Goal: Contribute content: Contribute content

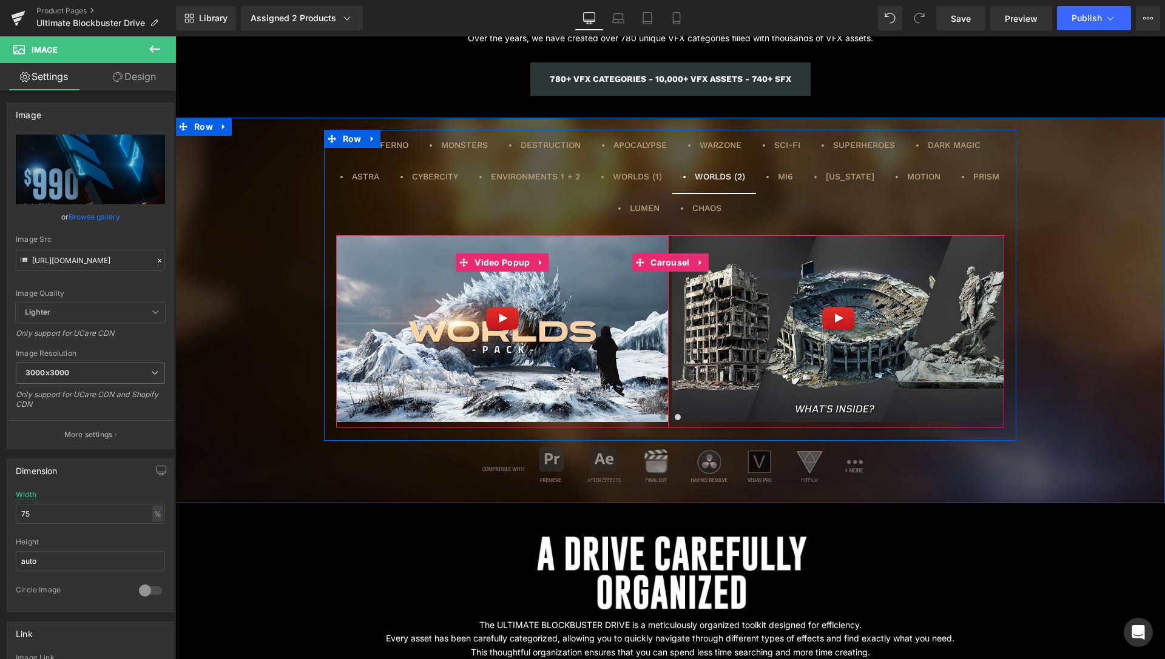
scroll to position [2009, 0]
click at [500, 266] on span "Video Popup" at bounding box center [501, 263] width 61 height 18
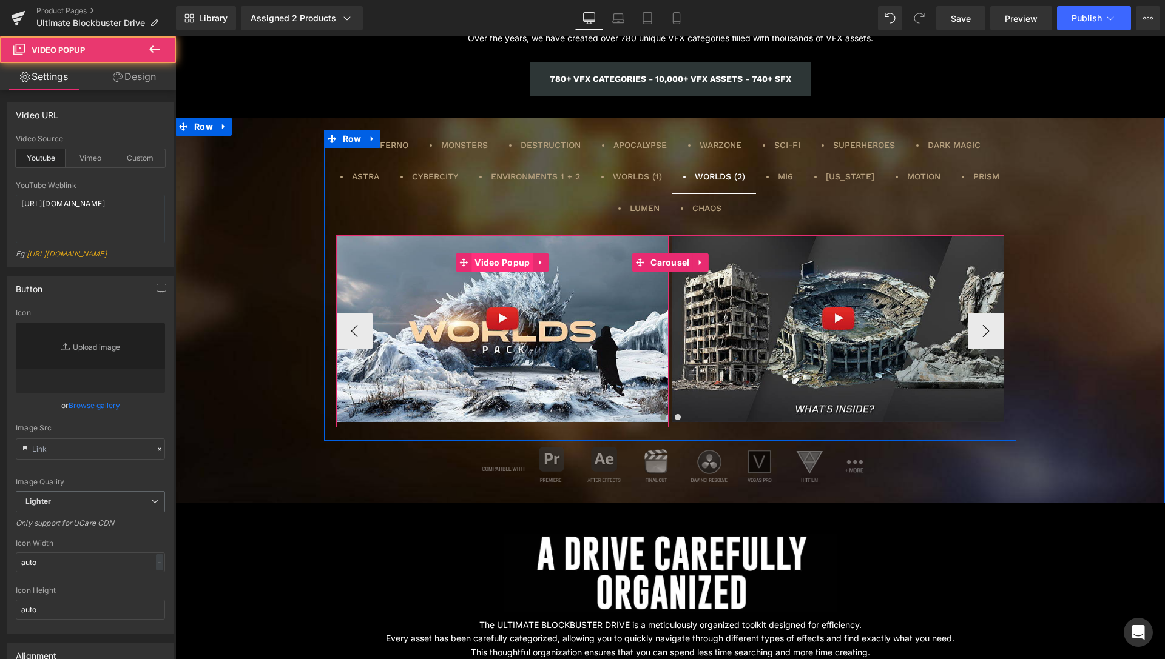
type input "[URL][DOMAIN_NAME]"
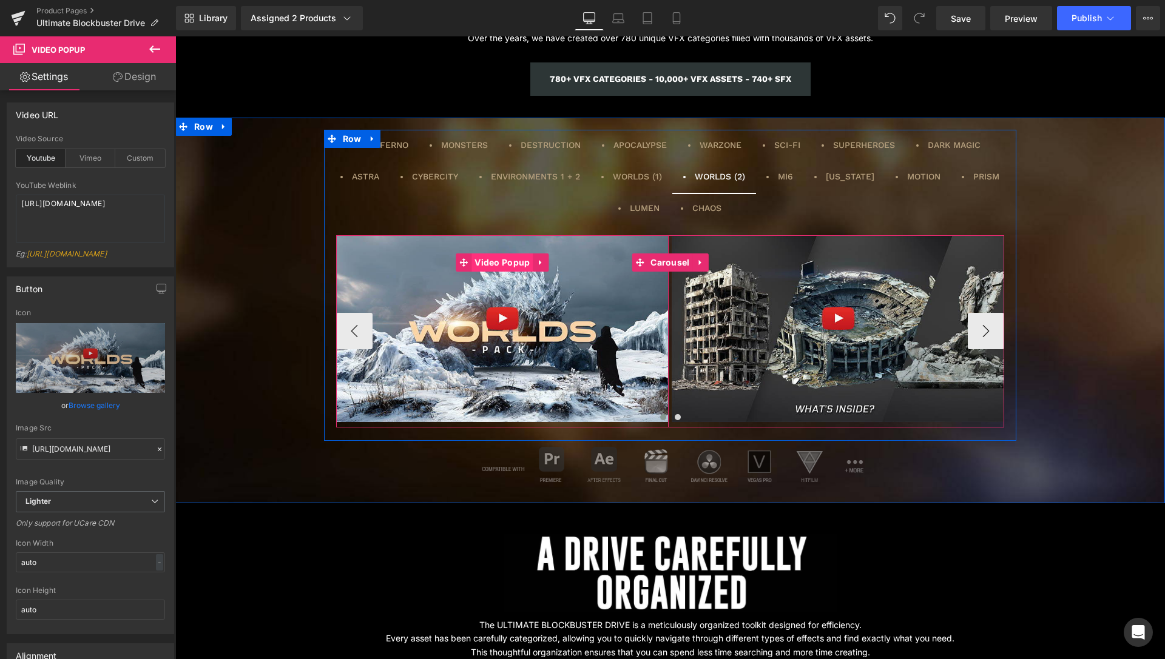
click at [498, 266] on span "Video Popup" at bounding box center [501, 263] width 61 height 18
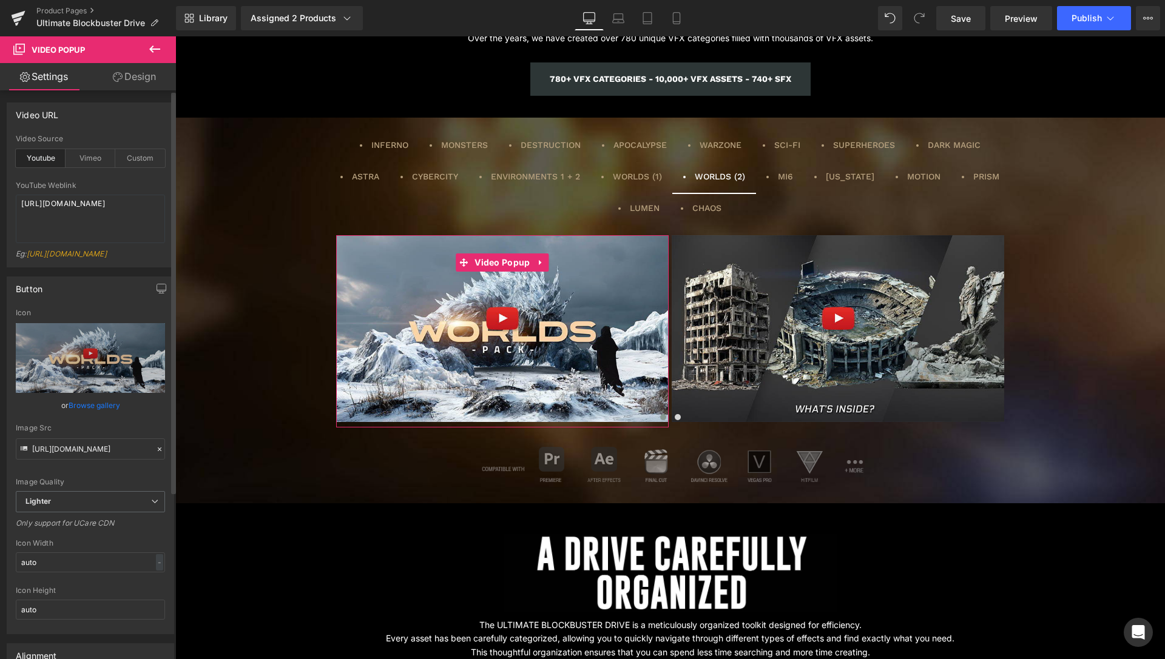
click at [81, 411] on link "Browse gallery" at bounding box center [95, 405] width 52 height 21
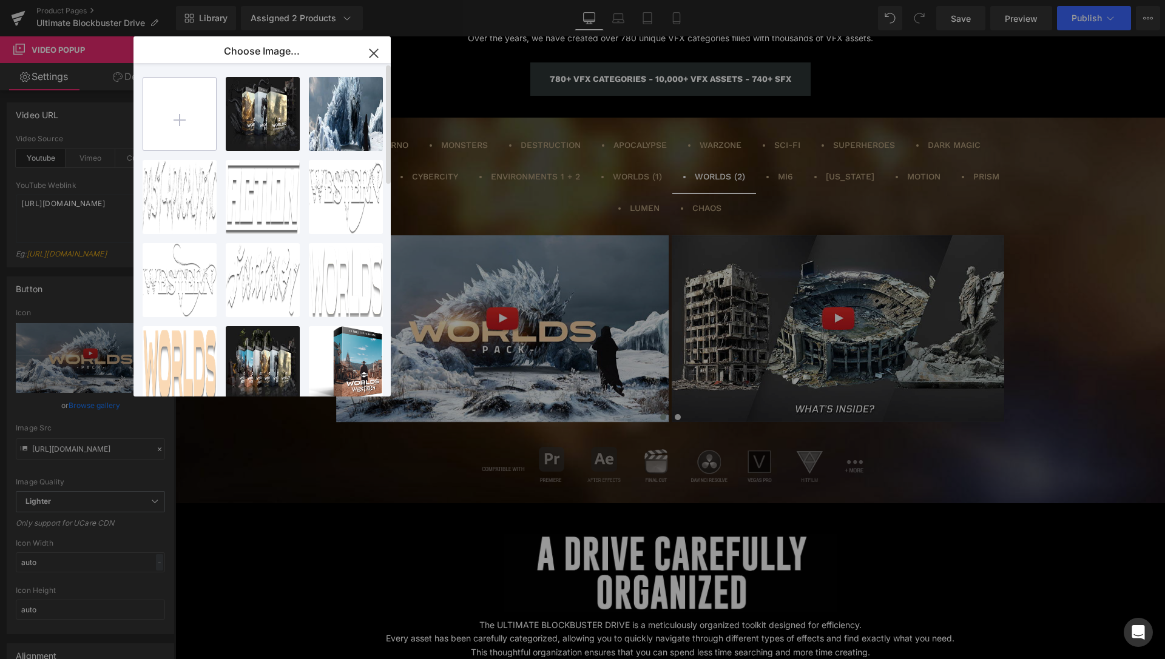
click at [0, 0] on input "file" at bounding box center [0, 0] width 0 height 0
type input "C:\fakepath\WORLDS-2.jpg"
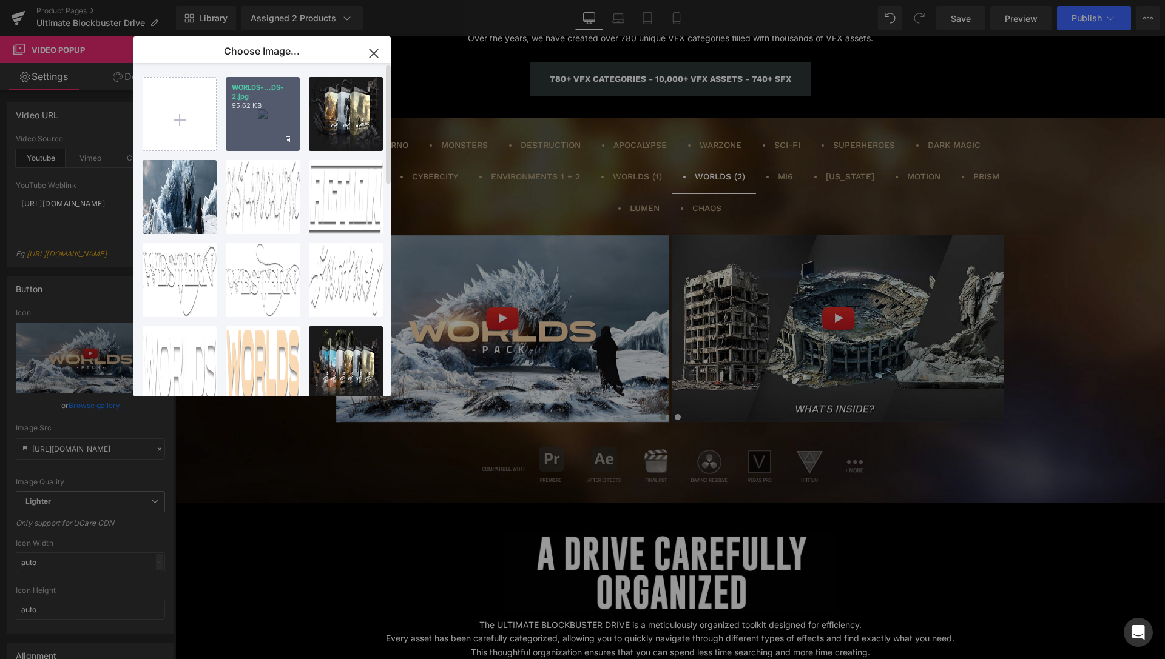
click at [636, 133] on div "WORLDS-...DS-2.jpg 95.62 KB" at bounding box center [662, 140] width 53 height 15
type input "[URL][DOMAIN_NAME]"
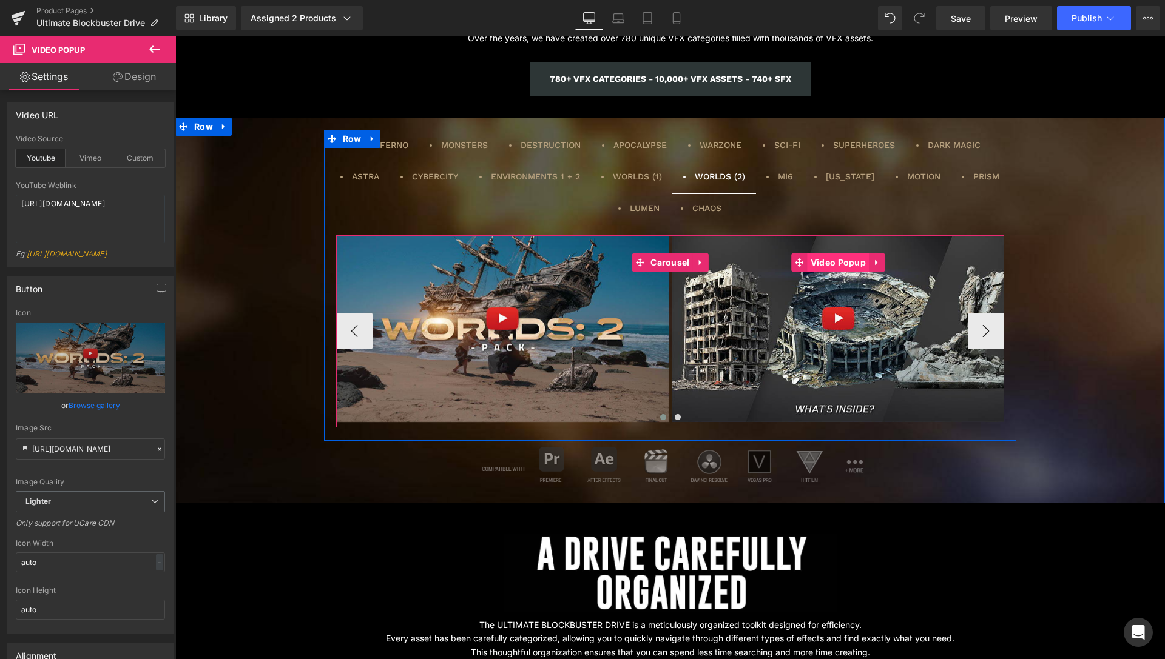
click at [849, 261] on span "Video Popup" at bounding box center [837, 263] width 61 height 18
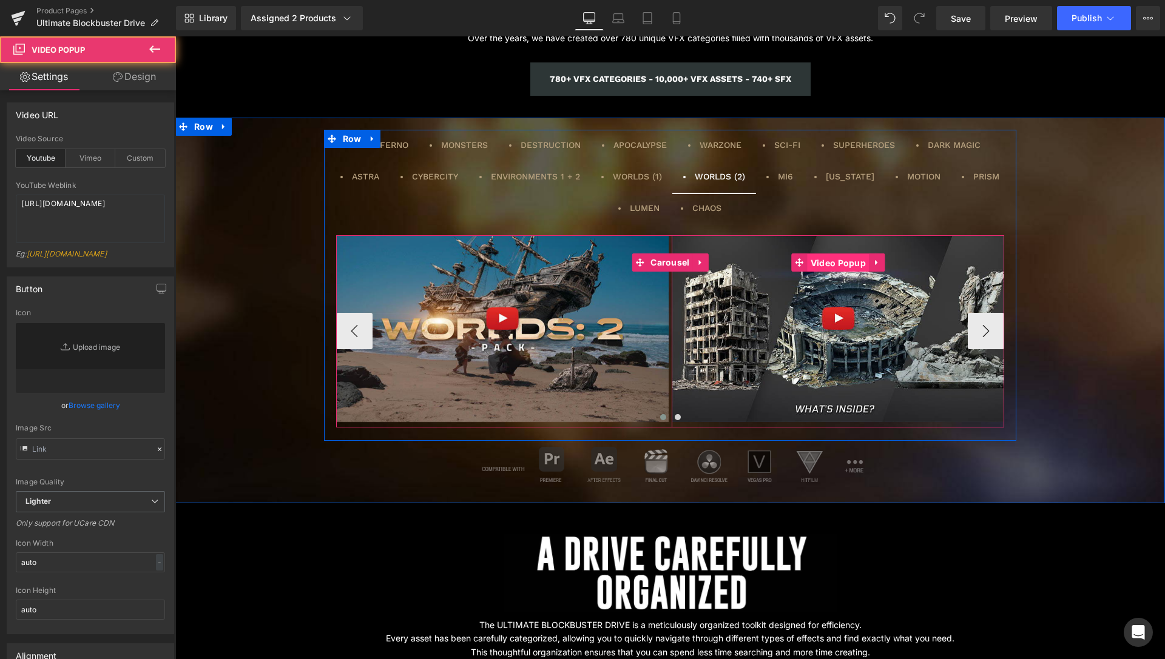
type input "[URL][DOMAIN_NAME]"
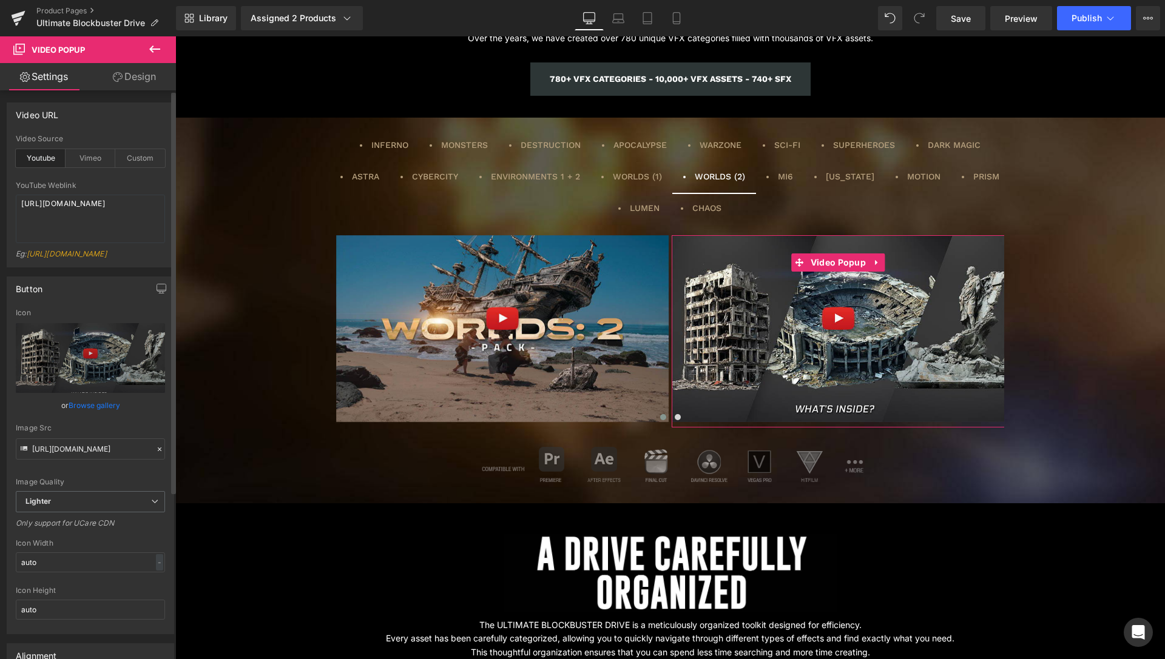
click at [74, 411] on link "Browse gallery" at bounding box center [95, 405] width 52 height 21
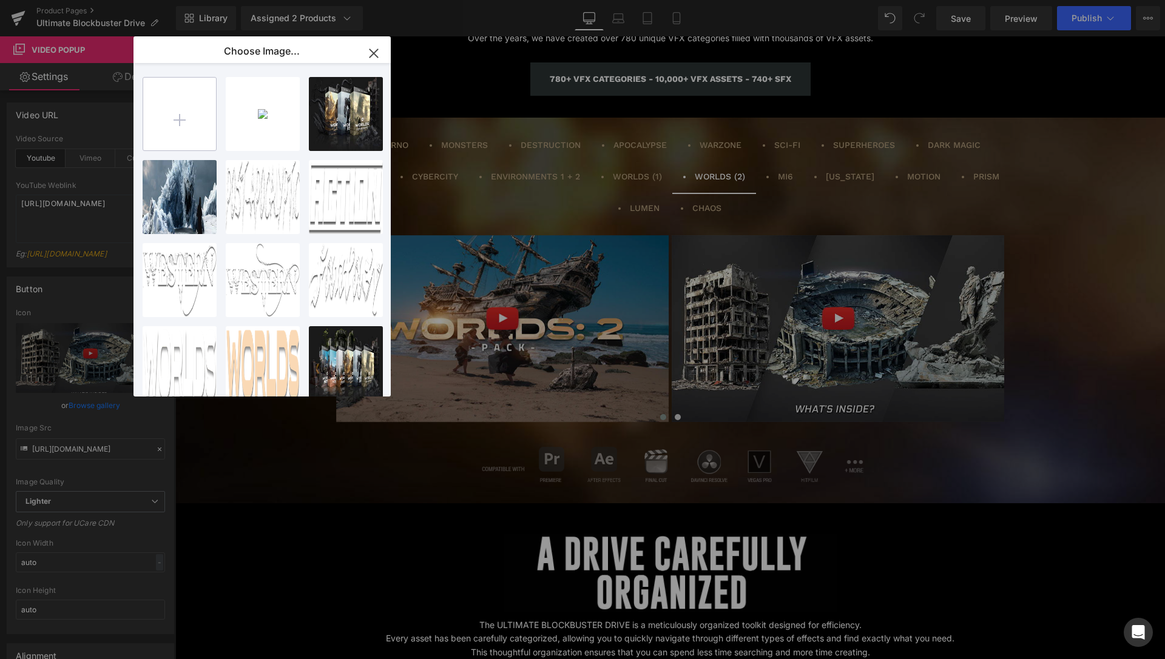
click at [0, 0] on input "file" at bounding box center [0, 0] width 0 height 0
type input "C:\fakepath\WORLDS-2-03.jpg"
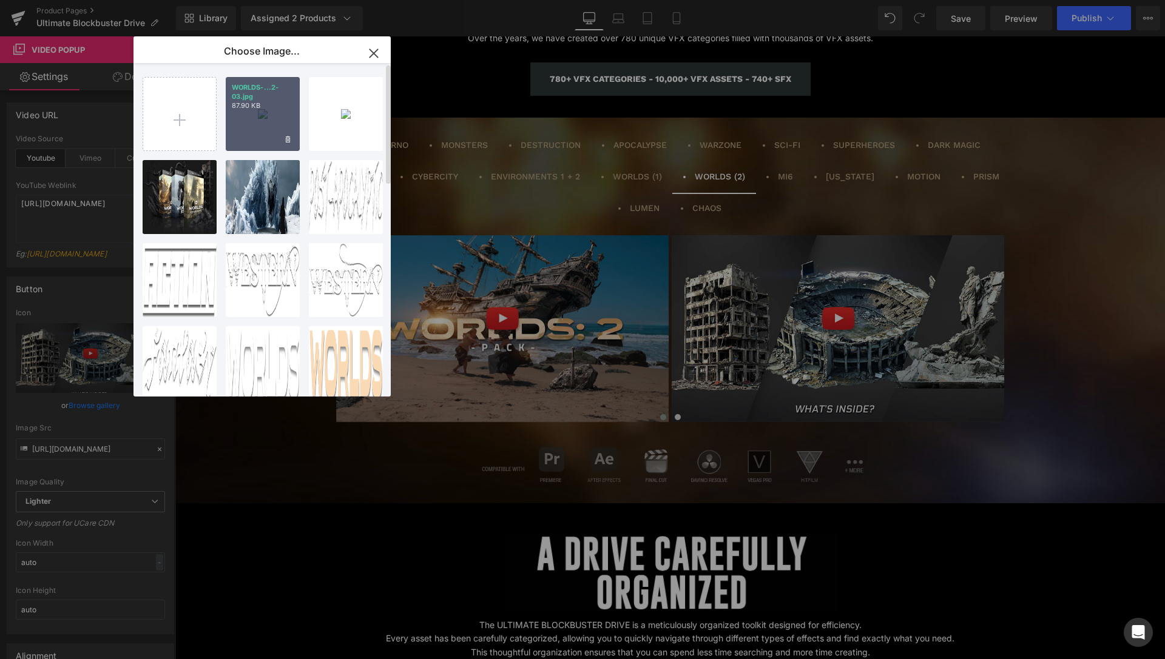
click at [0, 0] on div "WORLDS-...2-03.jpg 87.90 KB" at bounding box center [0, 0] width 0 height 0
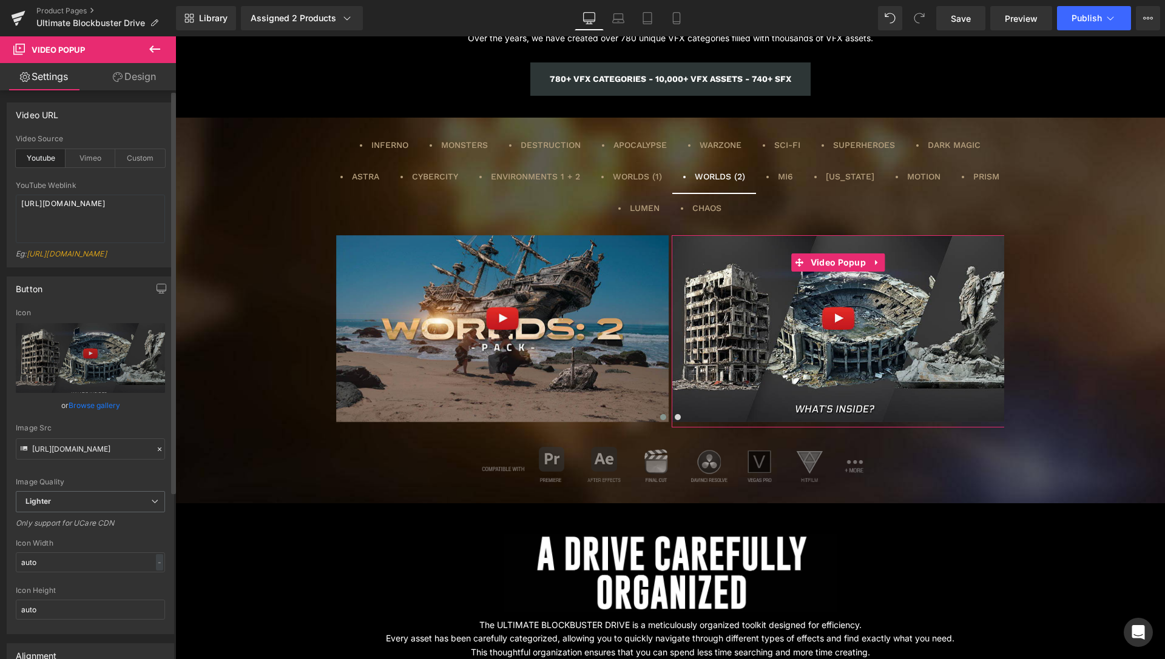
click at [105, 414] on link "Browse gallery" at bounding box center [95, 405] width 52 height 21
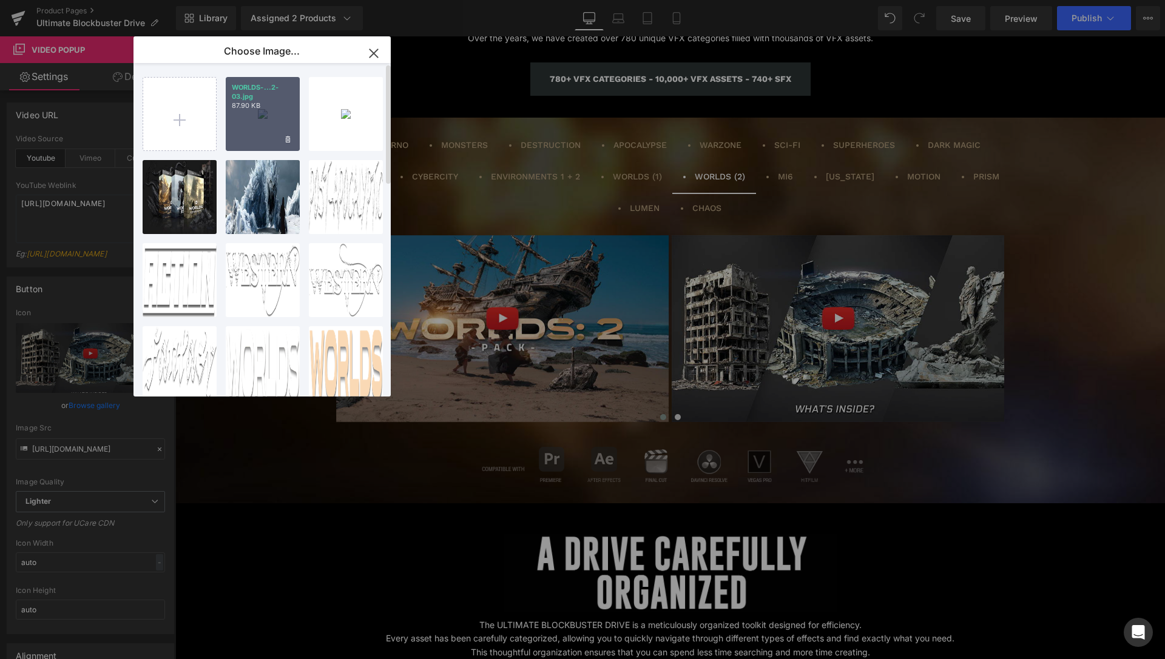
click at [0, 0] on div "WORLDS-...2-03.jpg 87.90 KB" at bounding box center [0, 0] width 0 height 0
type input "[URL][DOMAIN_NAME]"
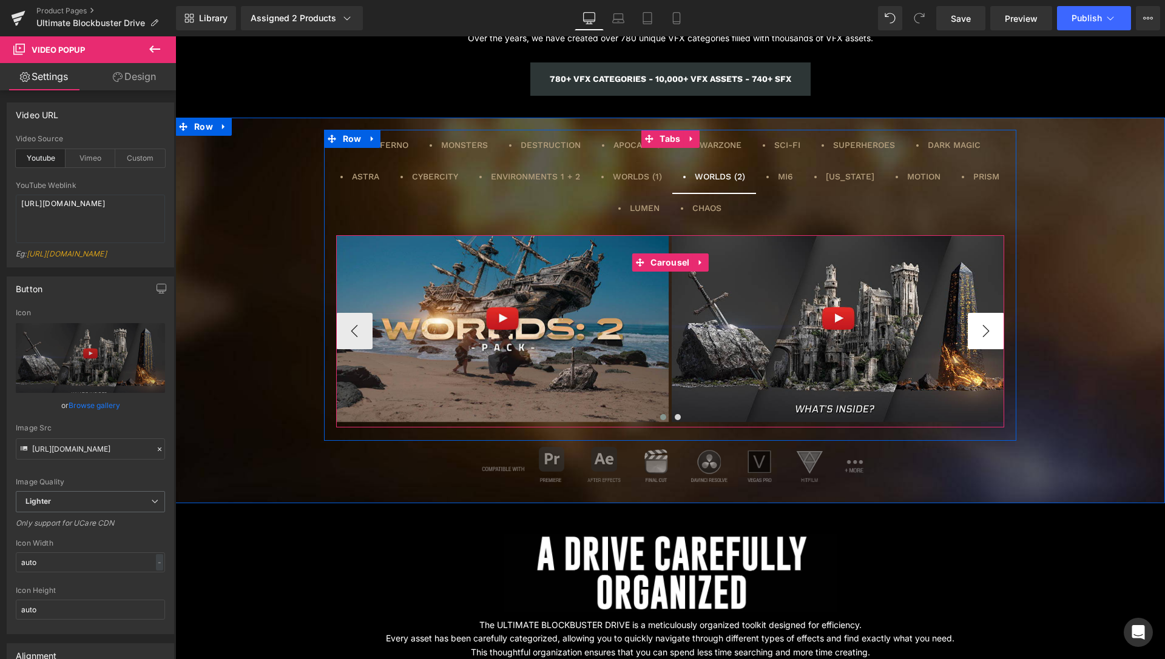
click at [987, 326] on button "›" at bounding box center [985, 331] width 36 height 36
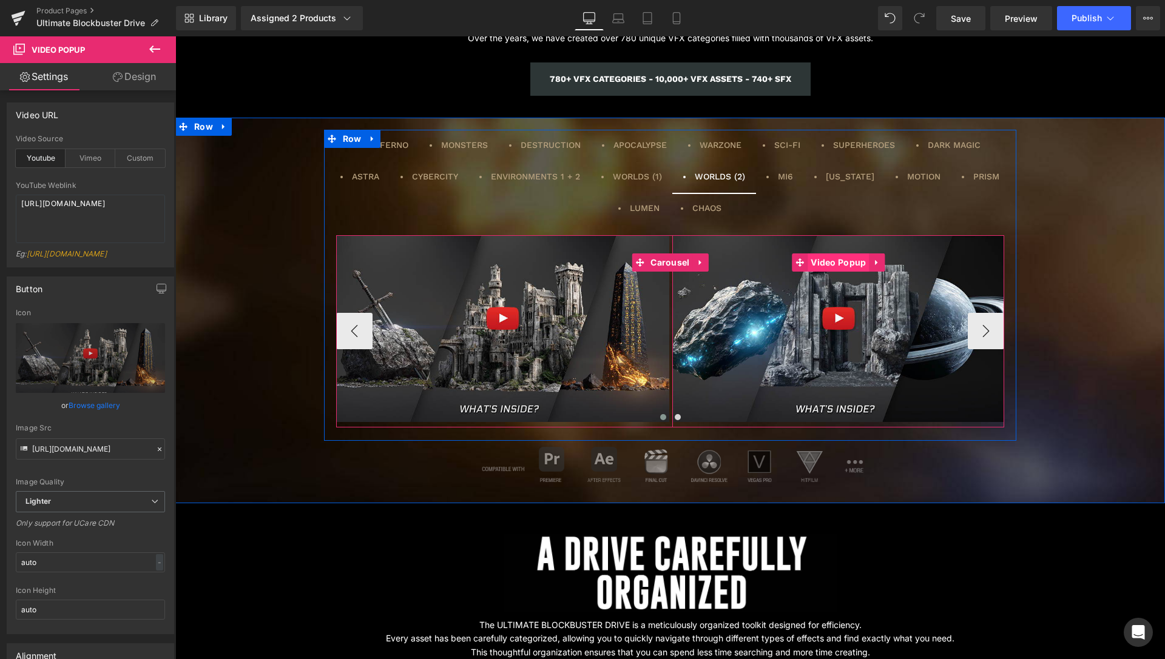
click at [836, 264] on span "Video Popup" at bounding box center [837, 263] width 61 height 18
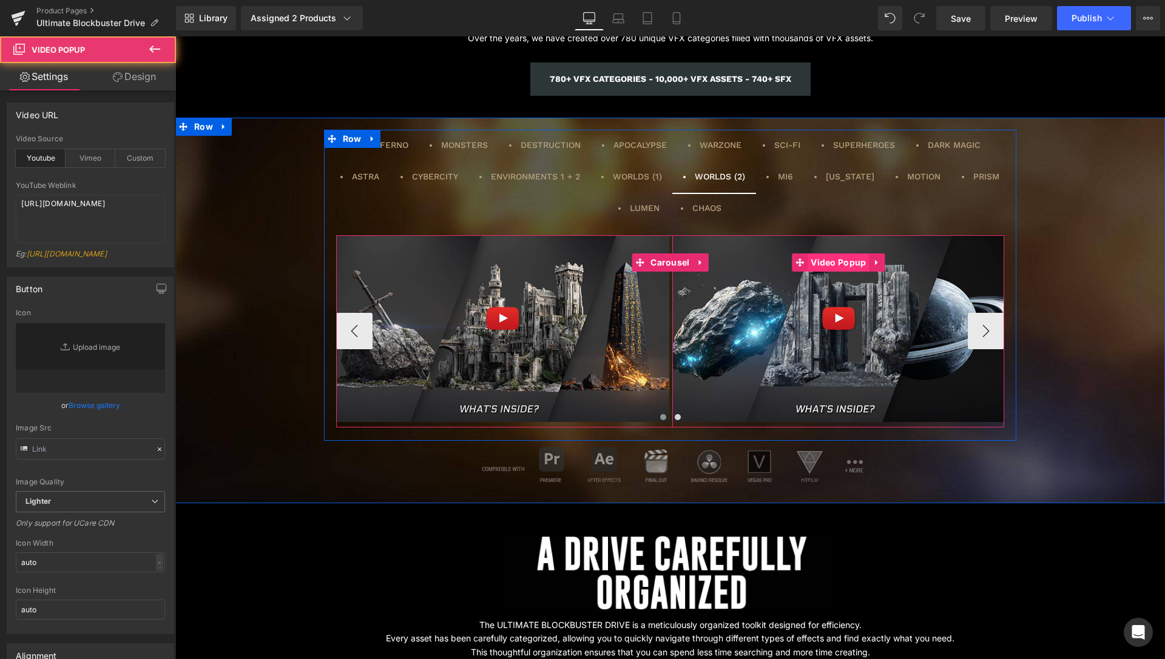
type input "[URL][DOMAIN_NAME]"
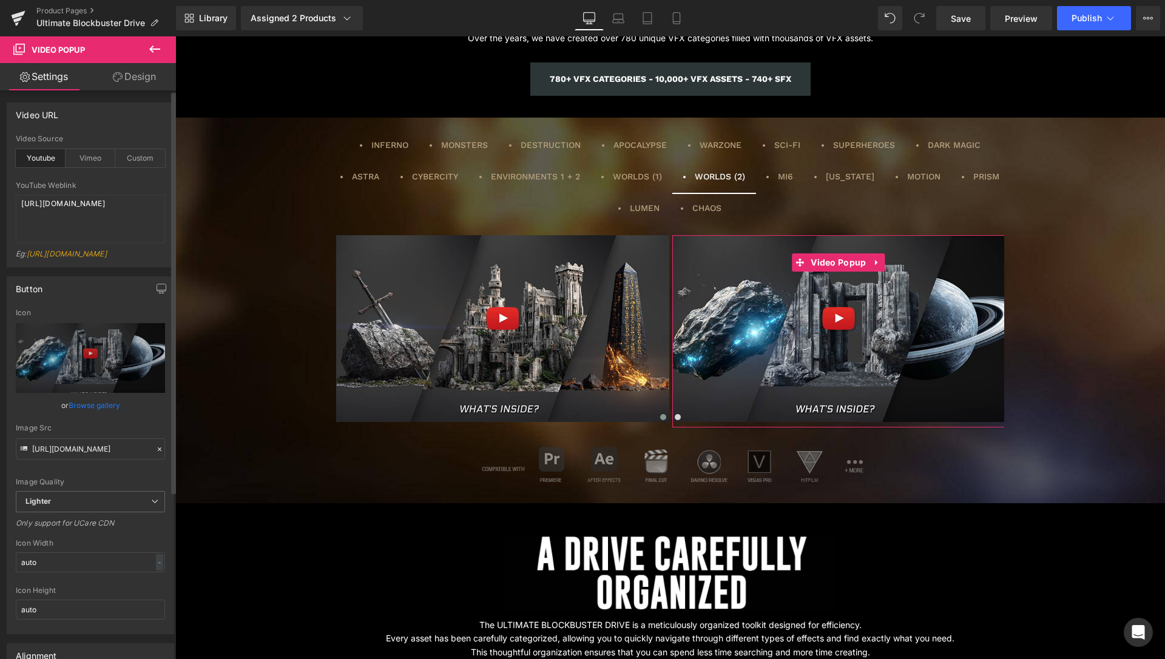
click at [106, 412] on link "Browse gallery" at bounding box center [95, 405] width 52 height 21
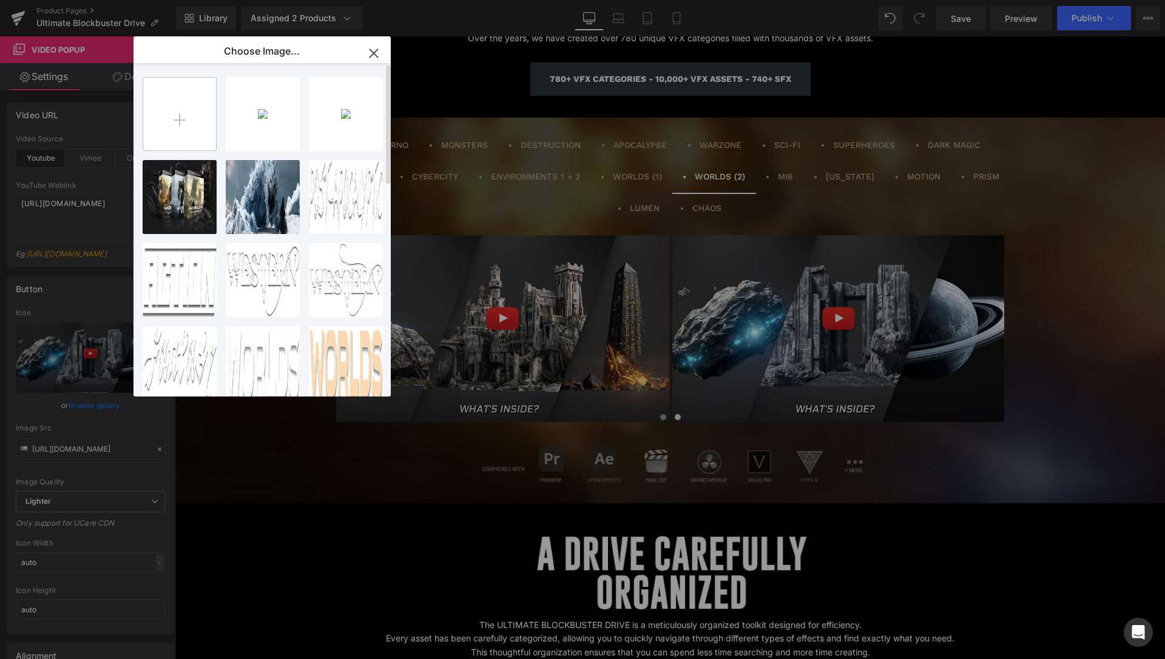
click at [0, 0] on input "file" at bounding box center [0, 0] width 0 height 0
type input "C:\fakepath\WORLDS-2-02.jpg"
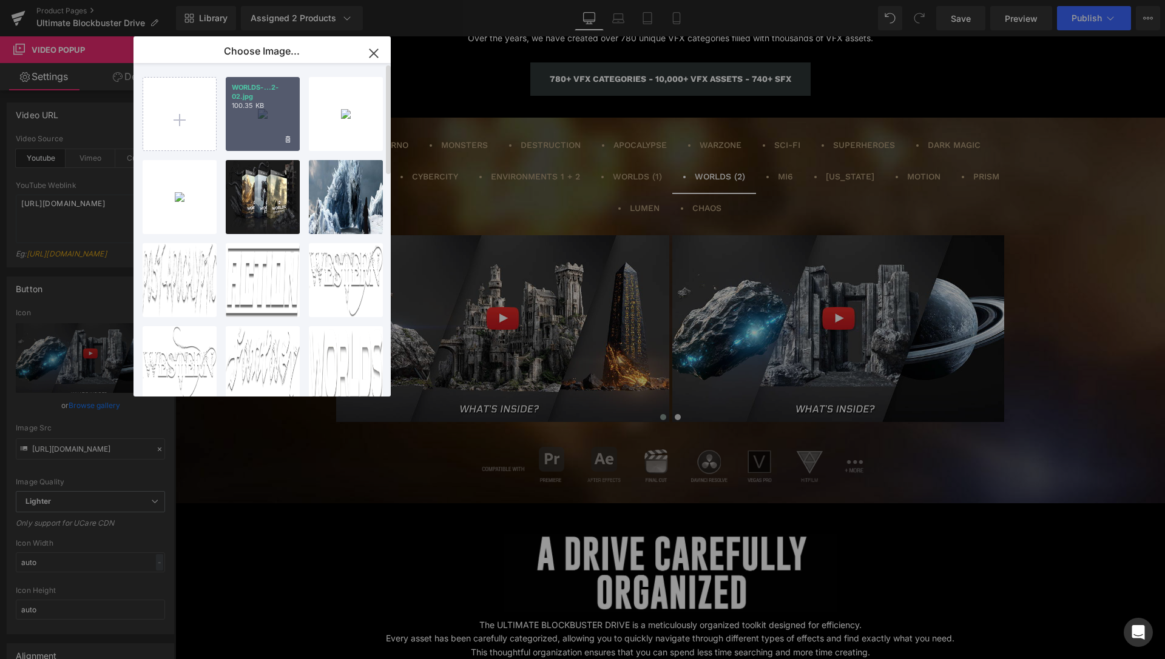
click at [0, 0] on div "WORLDS-...2-02.jpg 100.35 KB" at bounding box center [0, 0] width 0 height 0
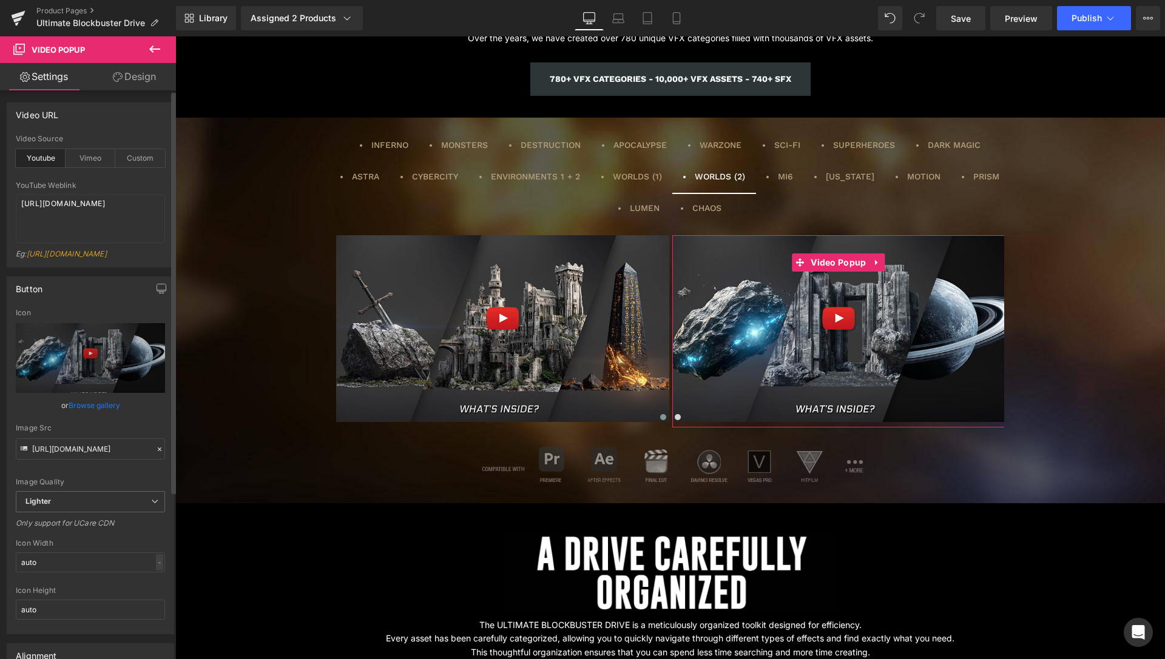
click at [87, 406] on link "Browse gallery" at bounding box center [95, 405] width 52 height 21
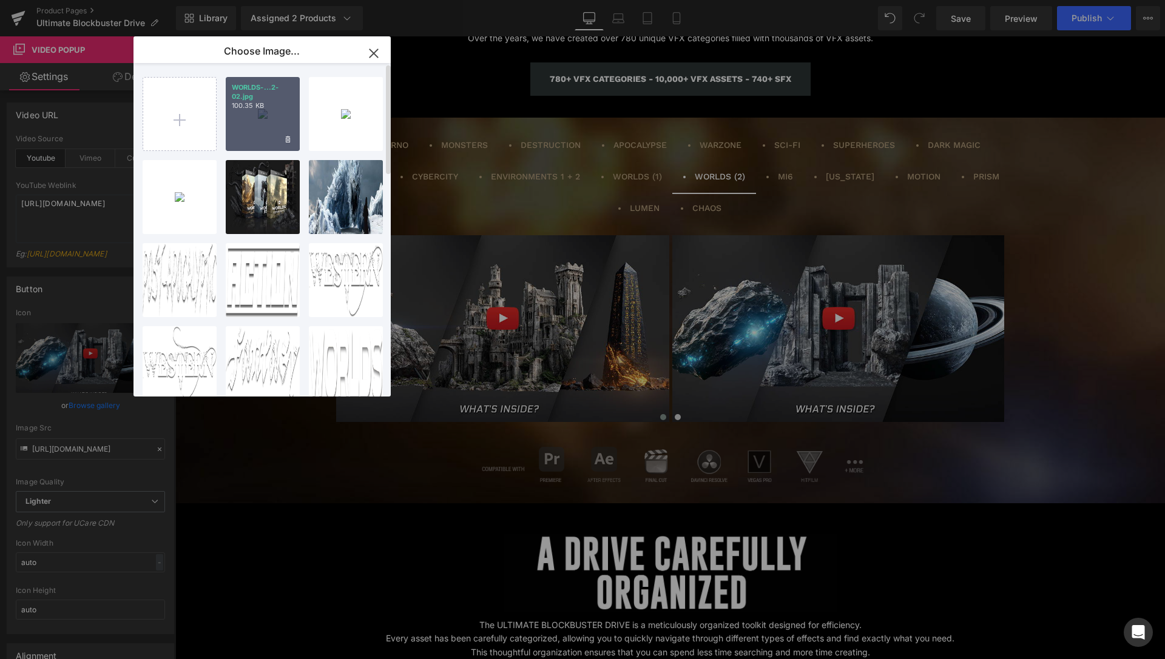
click at [0, 0] on div "WORLDS-...2-02.jpg 100.35 KB" at bounding box center [0, 0] width 0 height 0
type input "[URL][DOMAIN_NAME]"
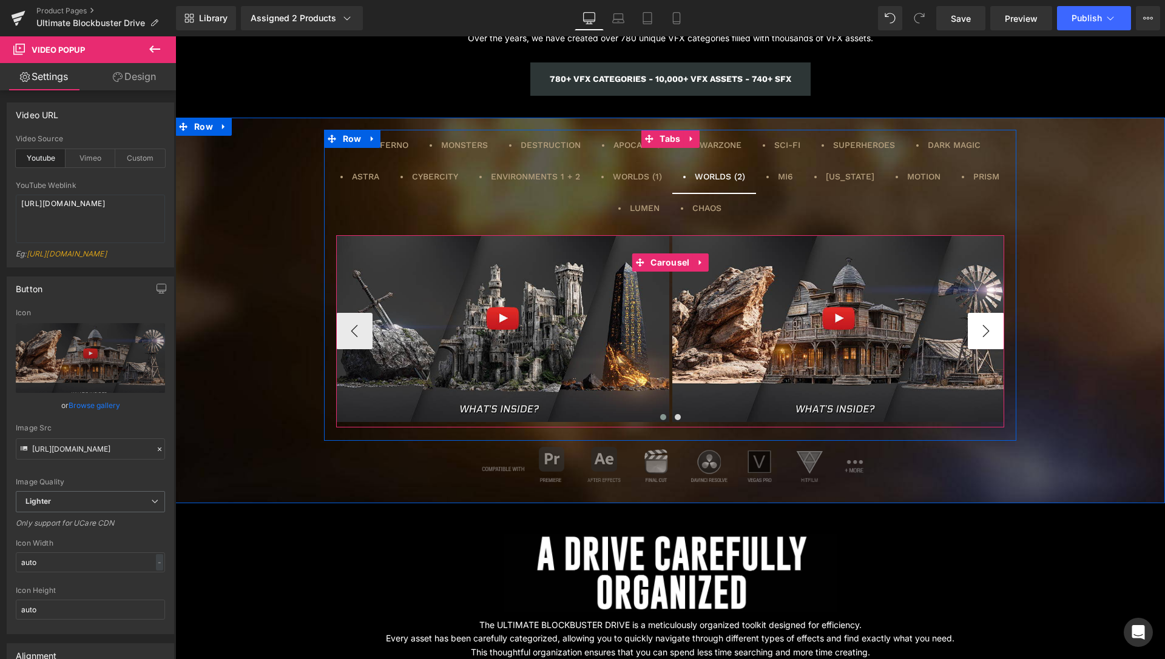
click at [982, 334] on button "›" at bounding box center [985, 331] width 36 height 36
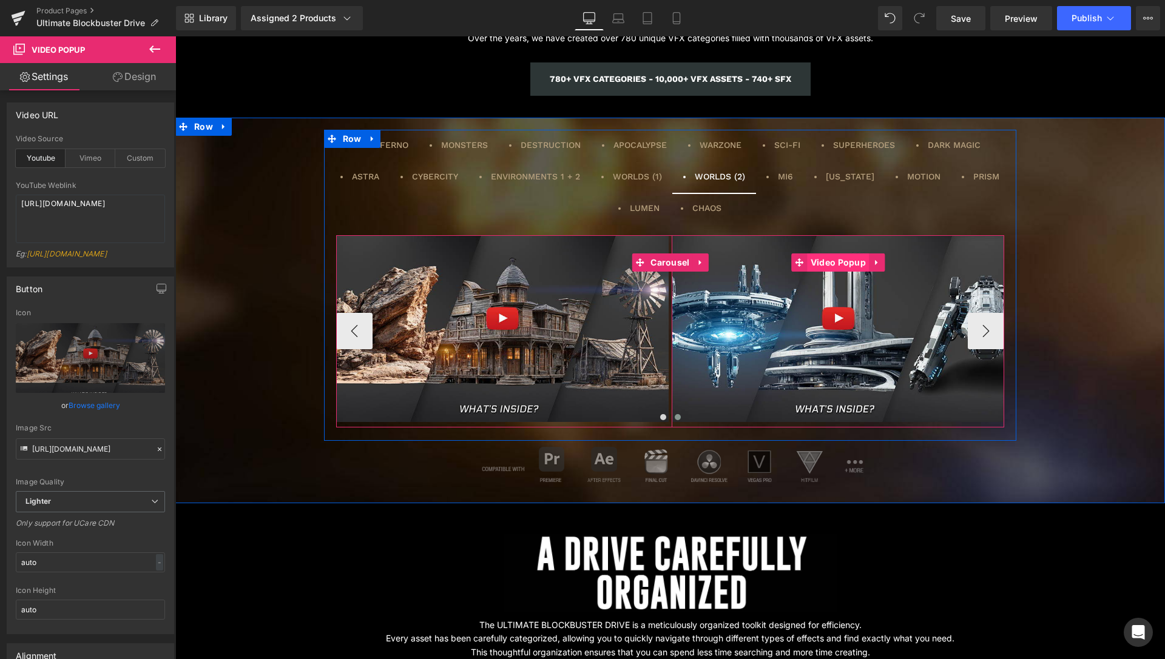
click at [851, 264] on span "Video Popup" at bounding box center [837, 263] width 61 height 18
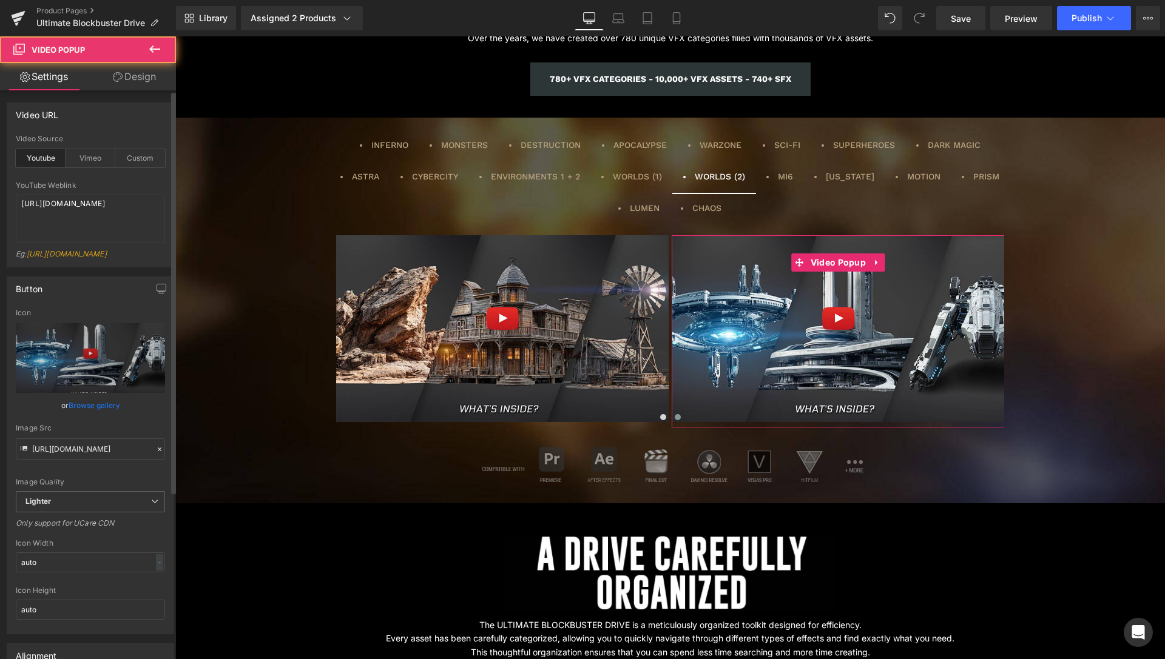
click at [78, 414] on link "Browse gallery" at bounding box center [95, 405] width 52 height 21
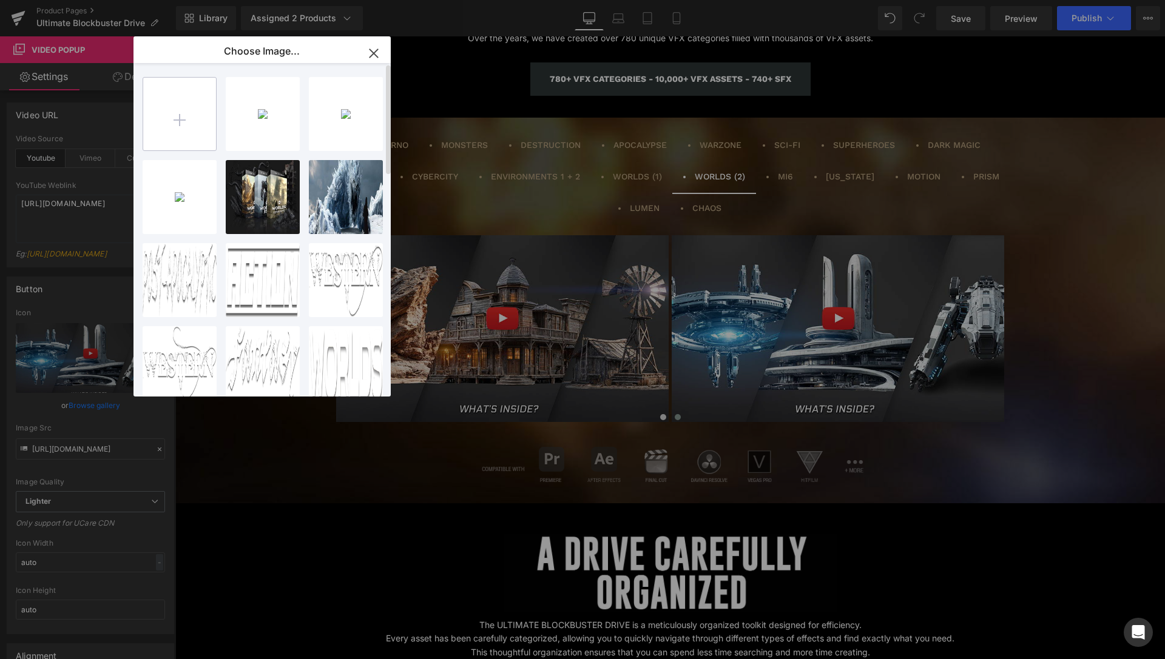
click at [0, 0] on input "file" at bounding box center [0, 0] width 0 height 0
type input "C:\fakepath\WORLDS-2-04.jpg"
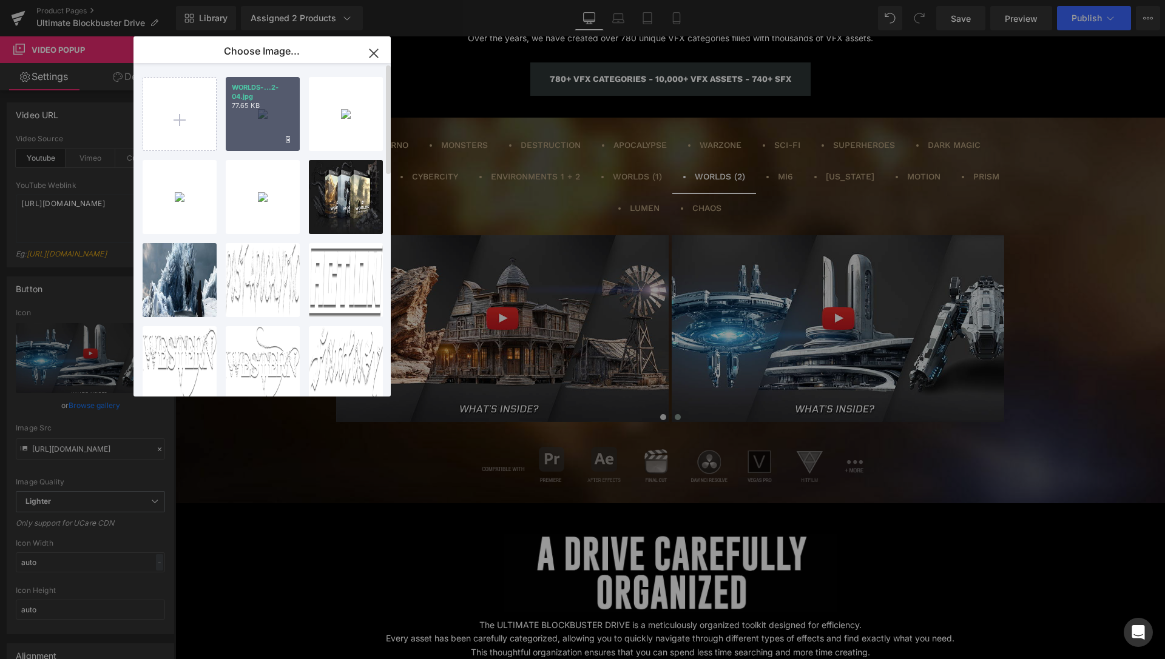
click at [0, 0] on p "77.65 KB" at bounding box center [0, 0] width 0 height 0
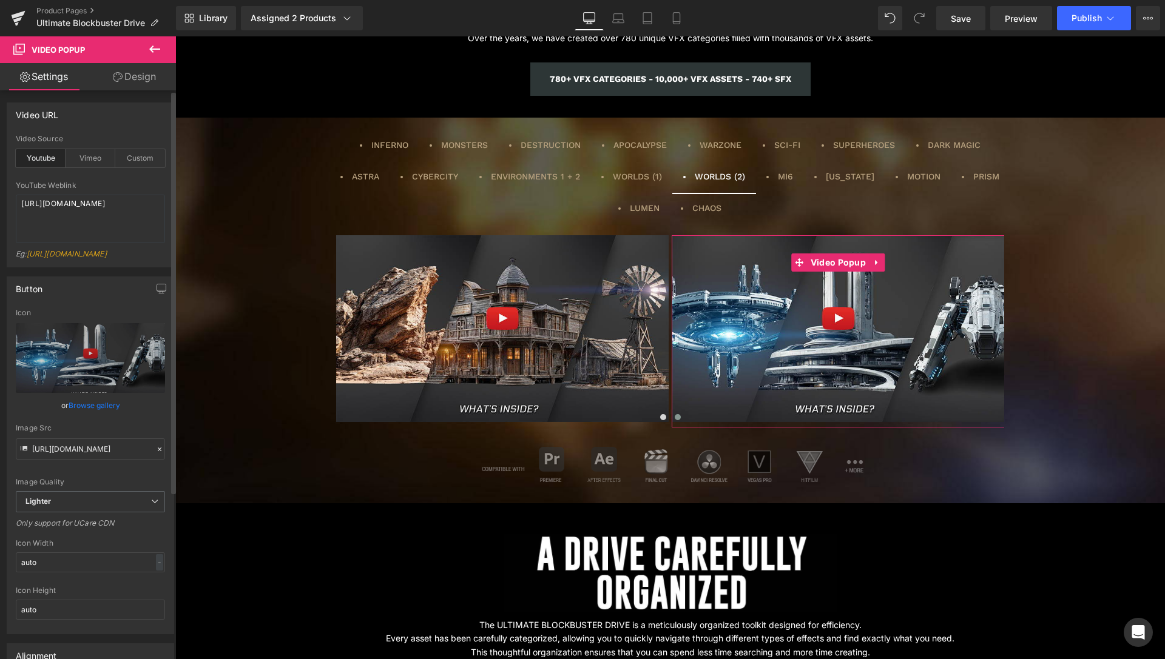
click at [99, 416] on link "Browse gallery" at bounding box center [95, 405] width 52 height 21
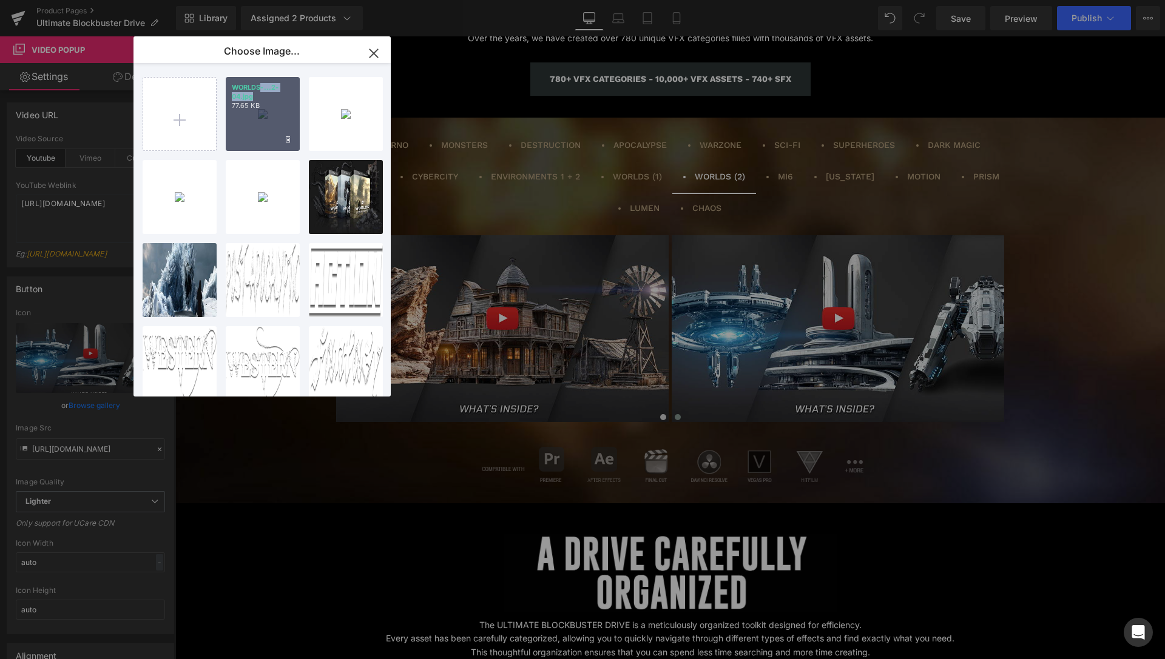
click at [262, 92] on p "WORLDS-...2-04.jpg" at bounding box center [263, 92] width 62 height 18
type input "[URL][DOMAIN_NAME]"
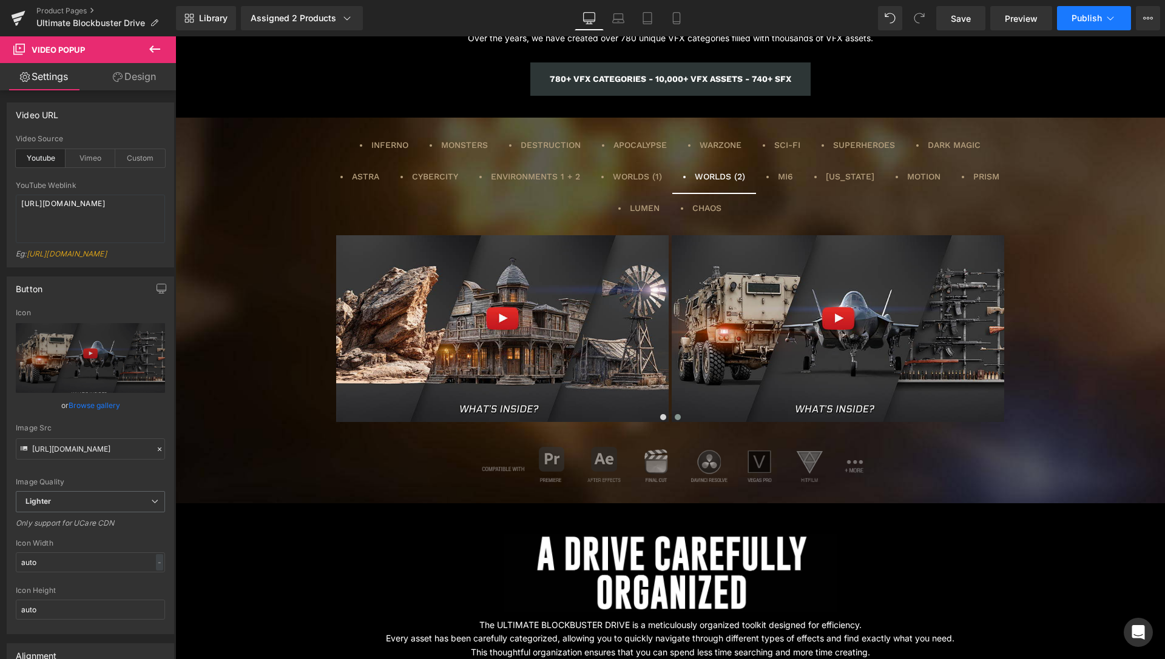
click at [1098, 17] on span "Publish" at bounding box center [1086, 18] width 30 height 10
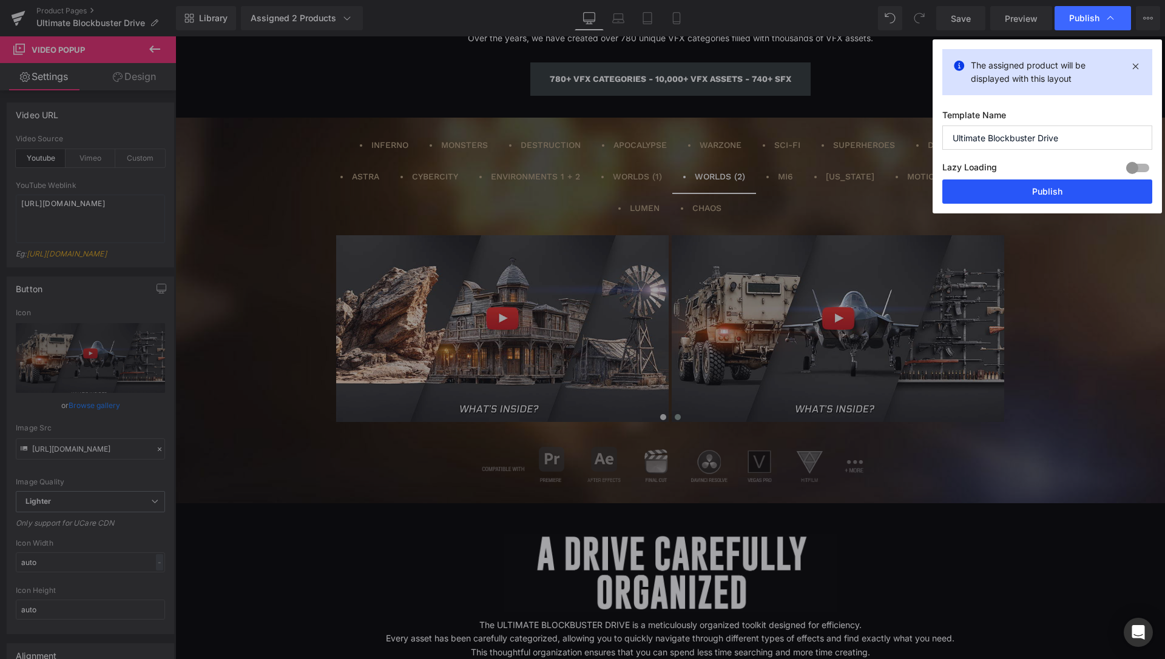
click at [0, 0] on button "Publish" at bounding box center [0, 0] width 0 height 0
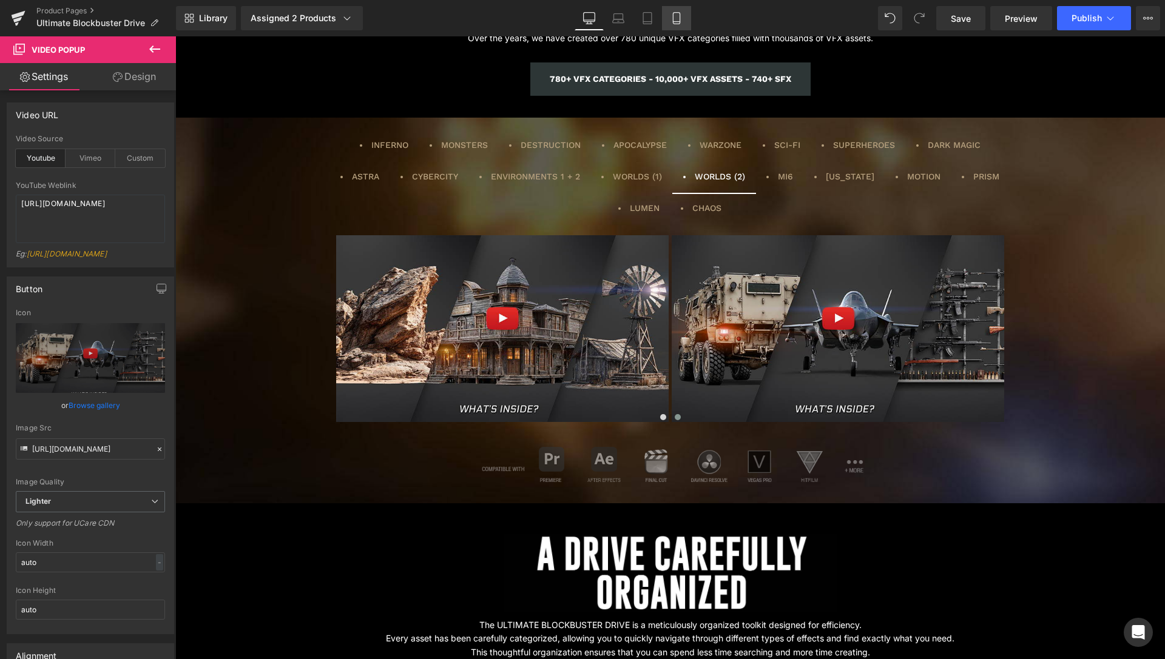
click at [687, 15] on link "Mobile" at bounding box center [676, 18] width 29 height 24
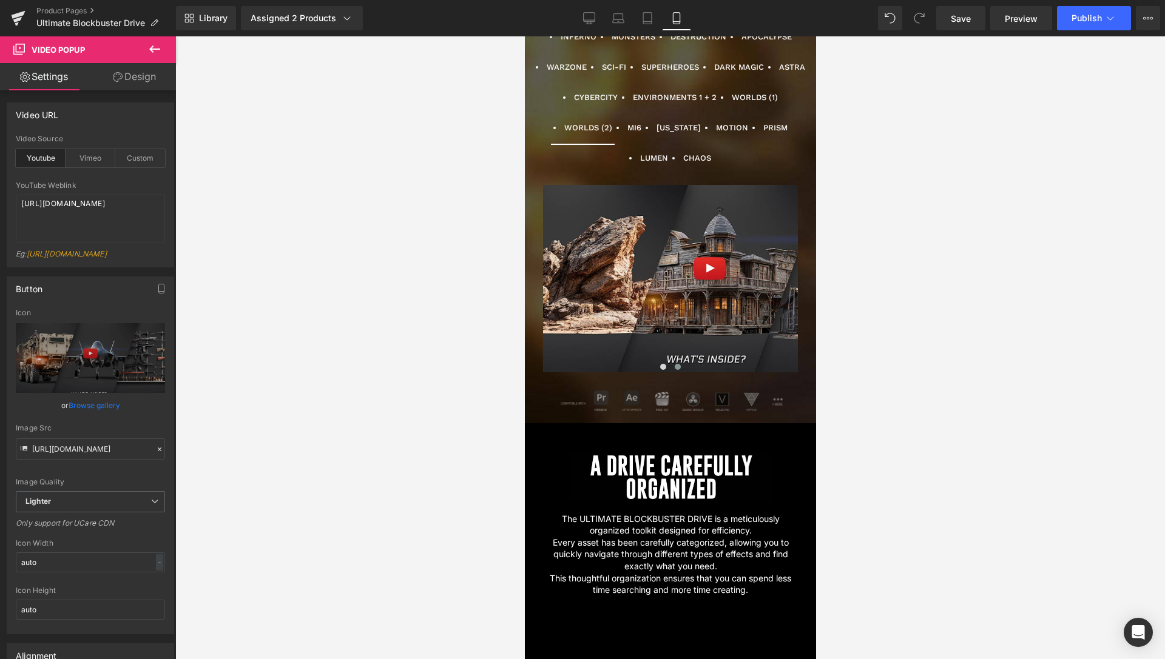
scroll to position [1900, 0]
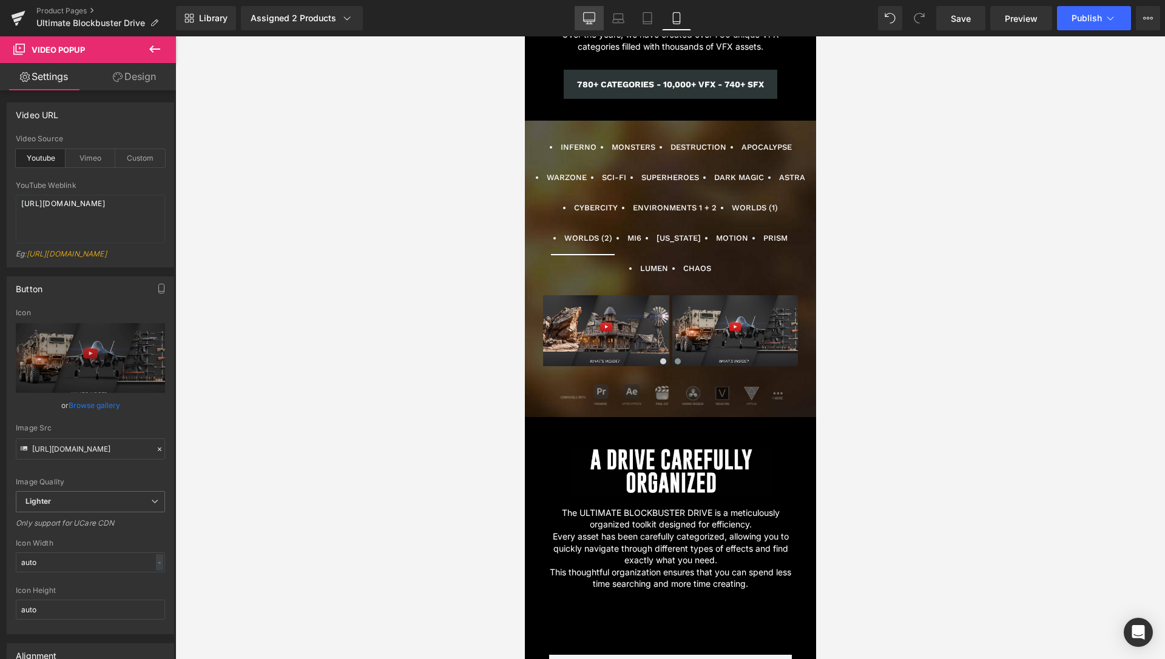
click at [581, 16] on link "Desktop" at bounding box center [588, 18] width 29 height 24
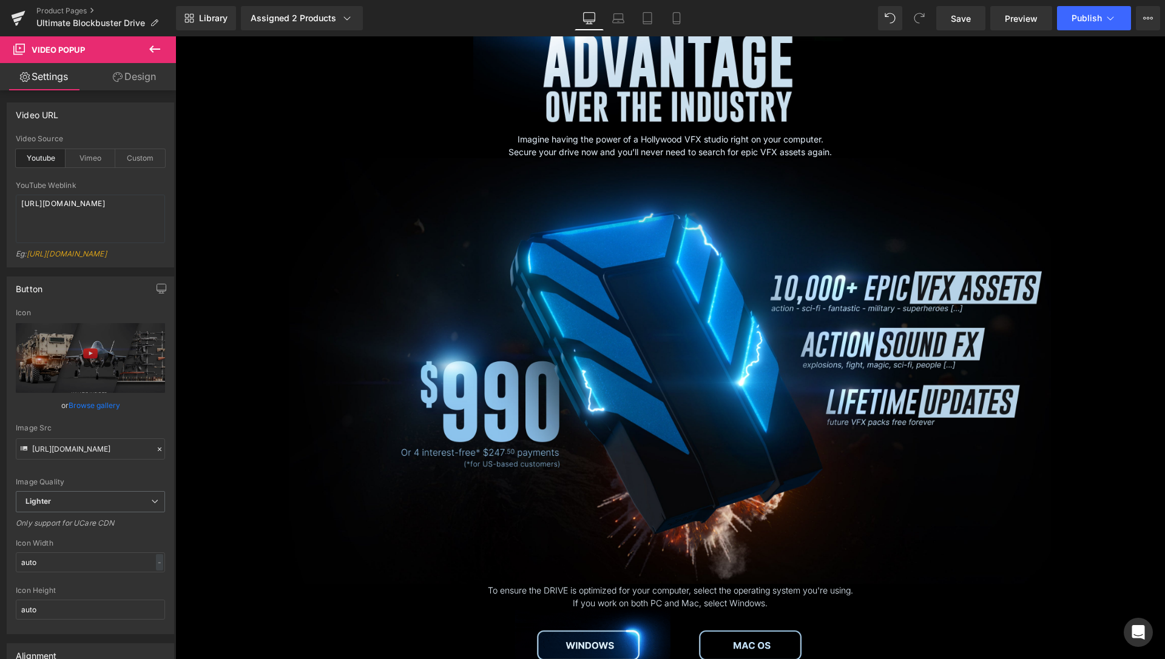
scroll to position [4092, 0]
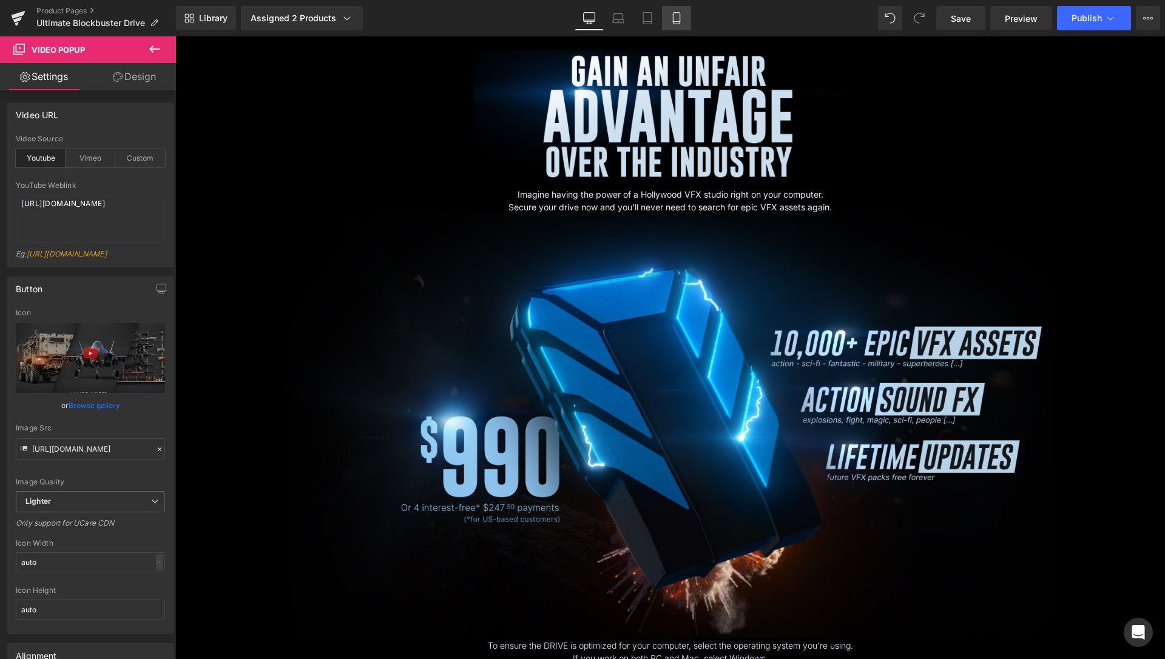
click at [682, 16] on icon at bounding box center [676, 18] width 12 height 12
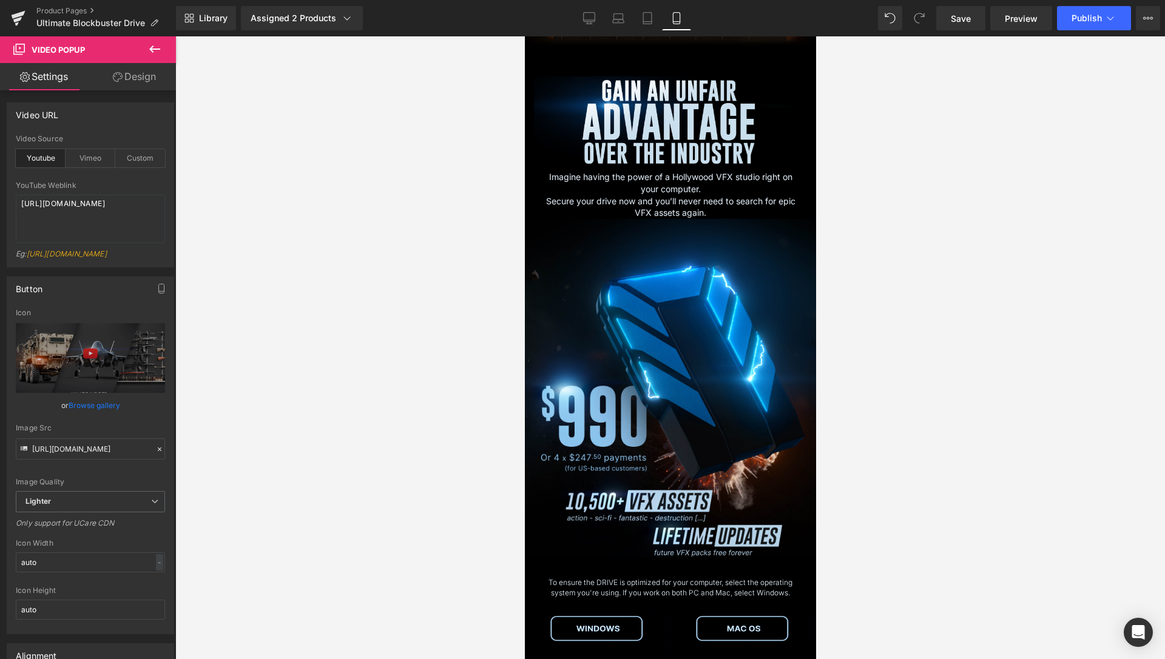
scroll to position [3796, 0]
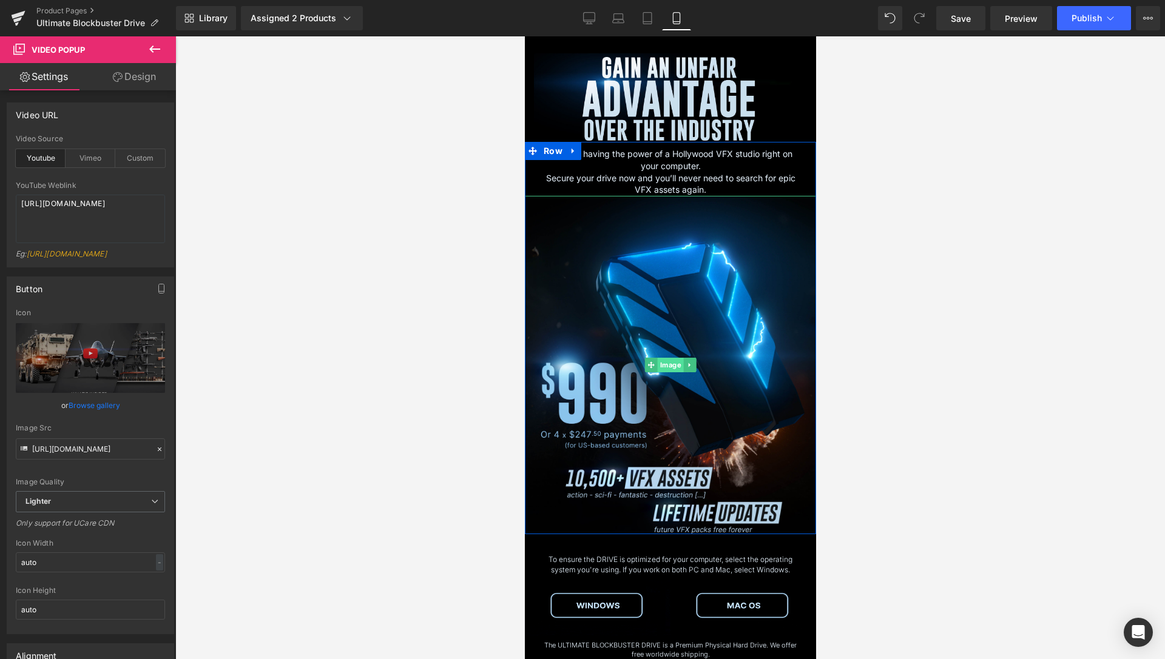
click at [665, 358] on span "Image" at bounding box center [670, 365] width 26 height 15
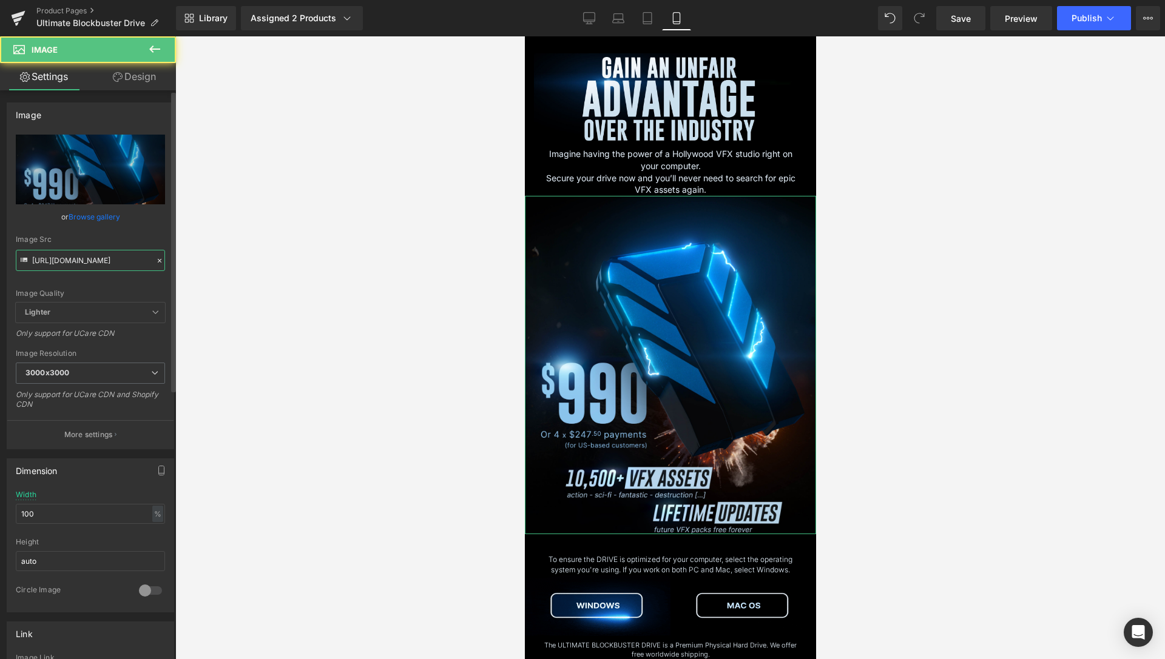
click at [113, 267] on input "[URL][DOMAIN_NAME]" at bounding box center [90, 260] width 149 height 21
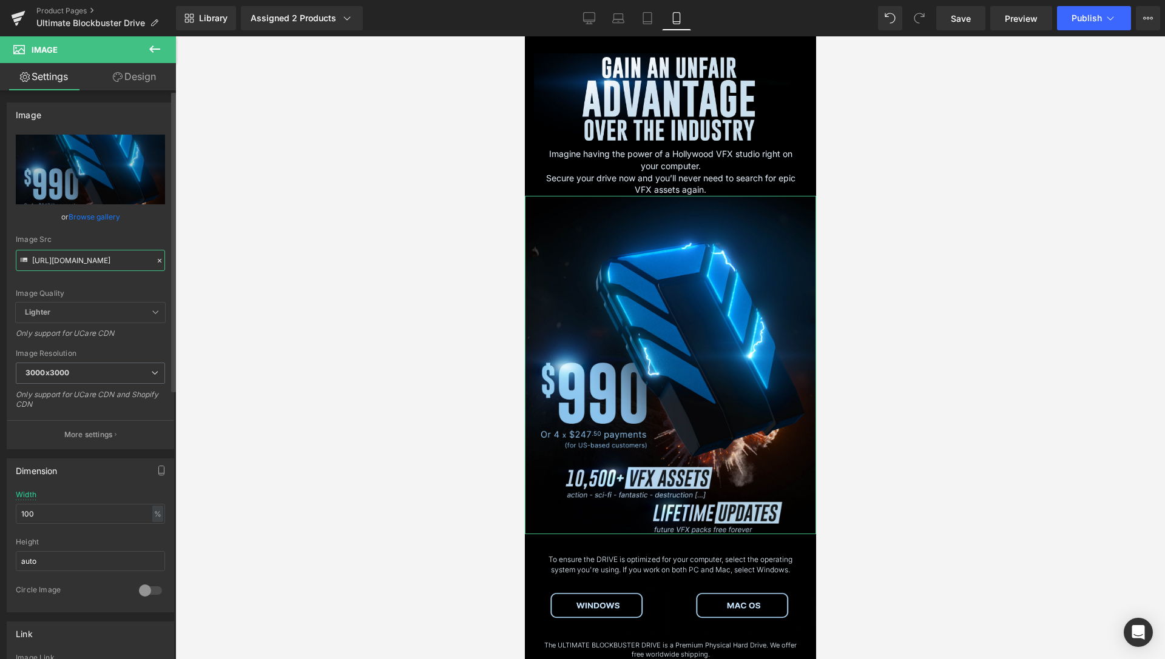
paste input "text"
type input "[URL][DOMAIN_NAME]"
click at [289, 213] on div at bounding box center [669, 347] width 989 height 623
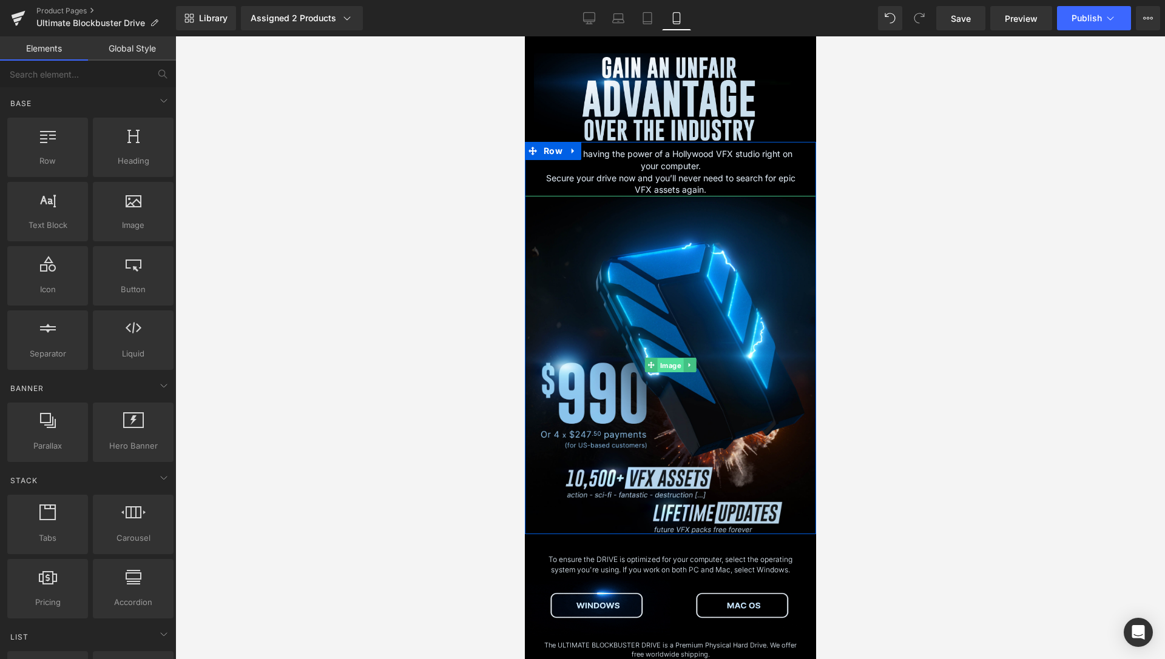
click at [674, 358] on span "Image" at bounding box center [670, 365] width 26 height 15
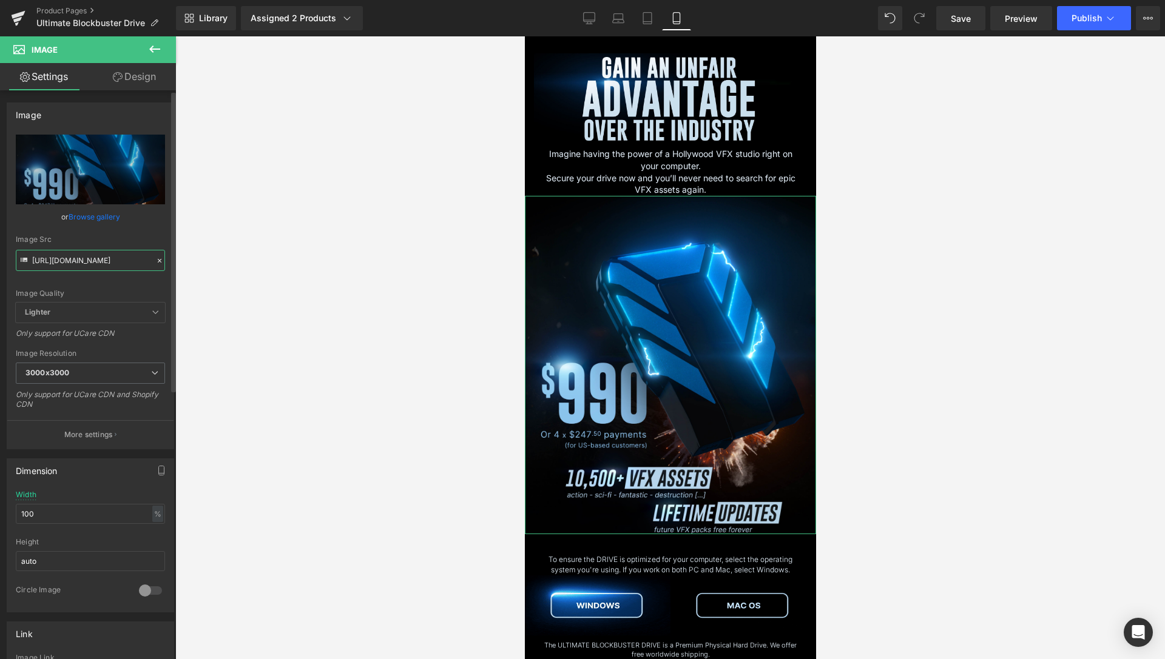
click at [109, 263] on input "[URL][DOMAIN_NAME]" at bounding box center [90, 260] width 149 height 21
paste input "-2.jpg?v=1756028539"
type input "[URL][DOMAIN_NAME]"
click at [315, 231] on div at bounding box center [669, 347] width 989 height 623
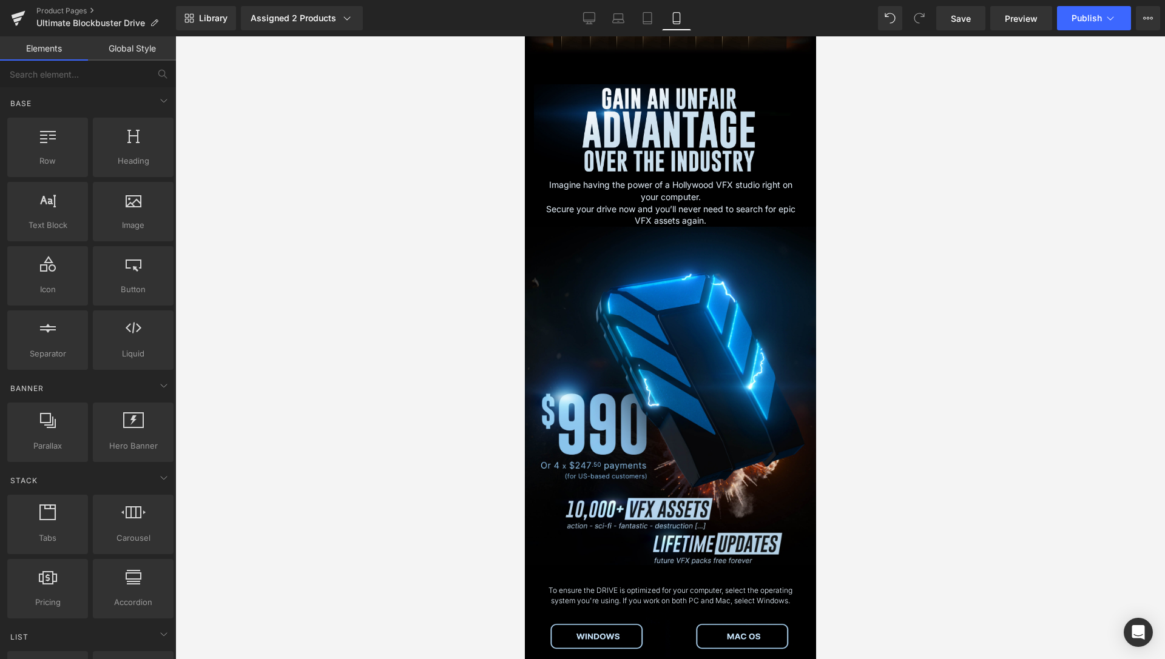
scroll to position [3788, 0]
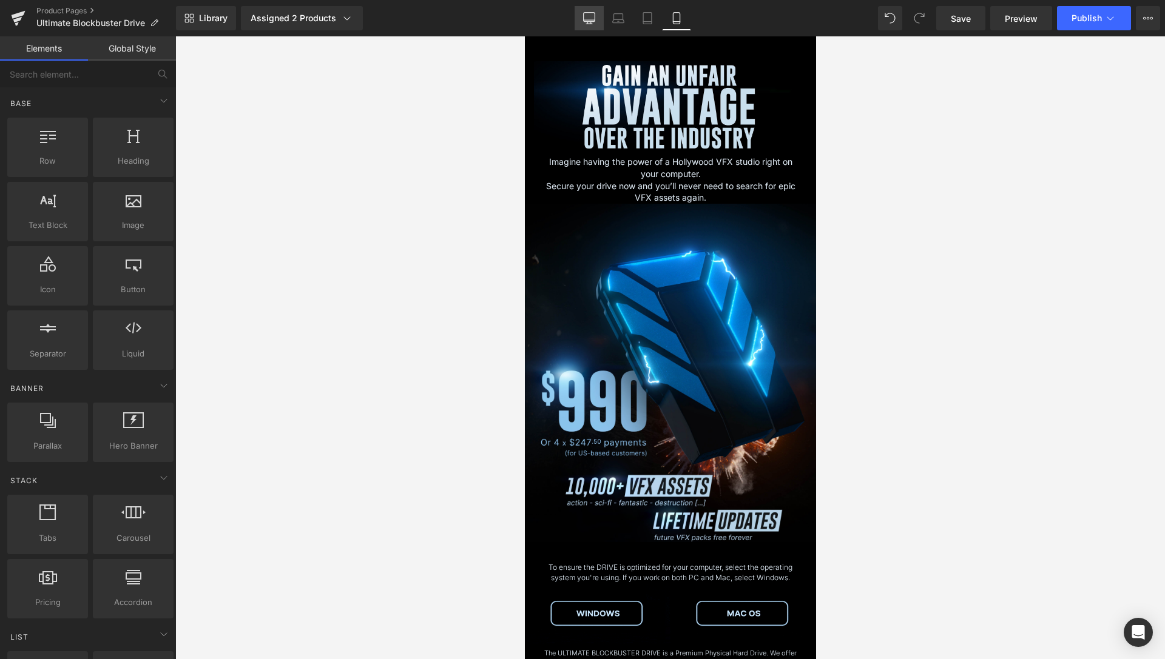
click at [585, 24] on link "Desktop" at bounding box center [588, 18] width 29 height 24
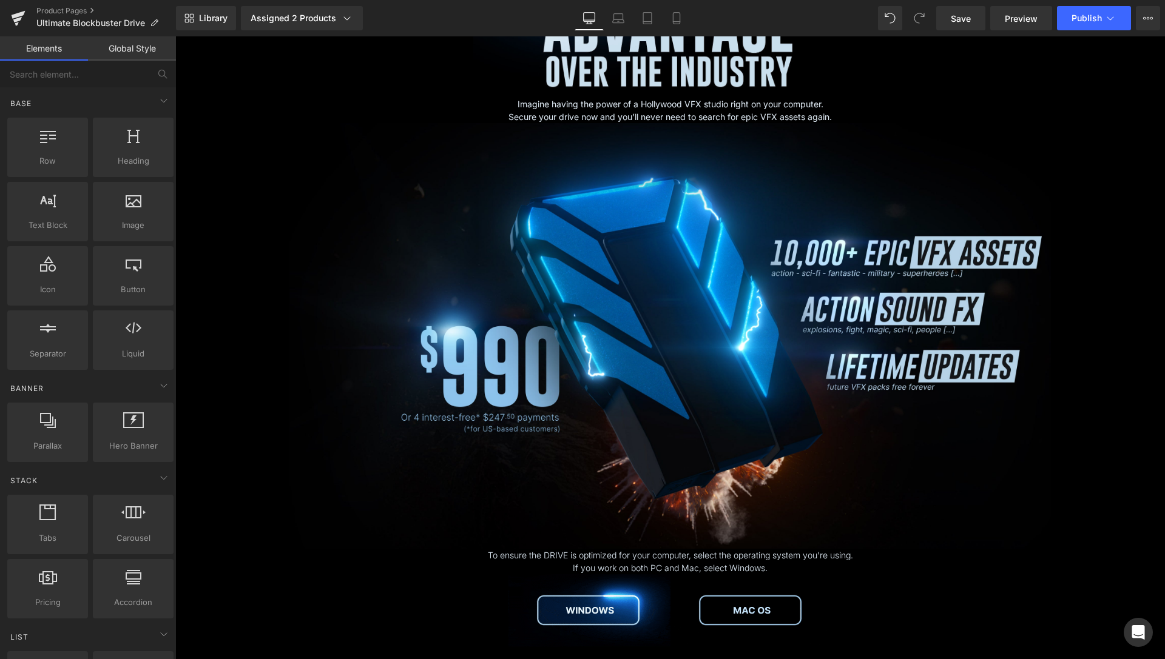
scroll to position [4189, 0]
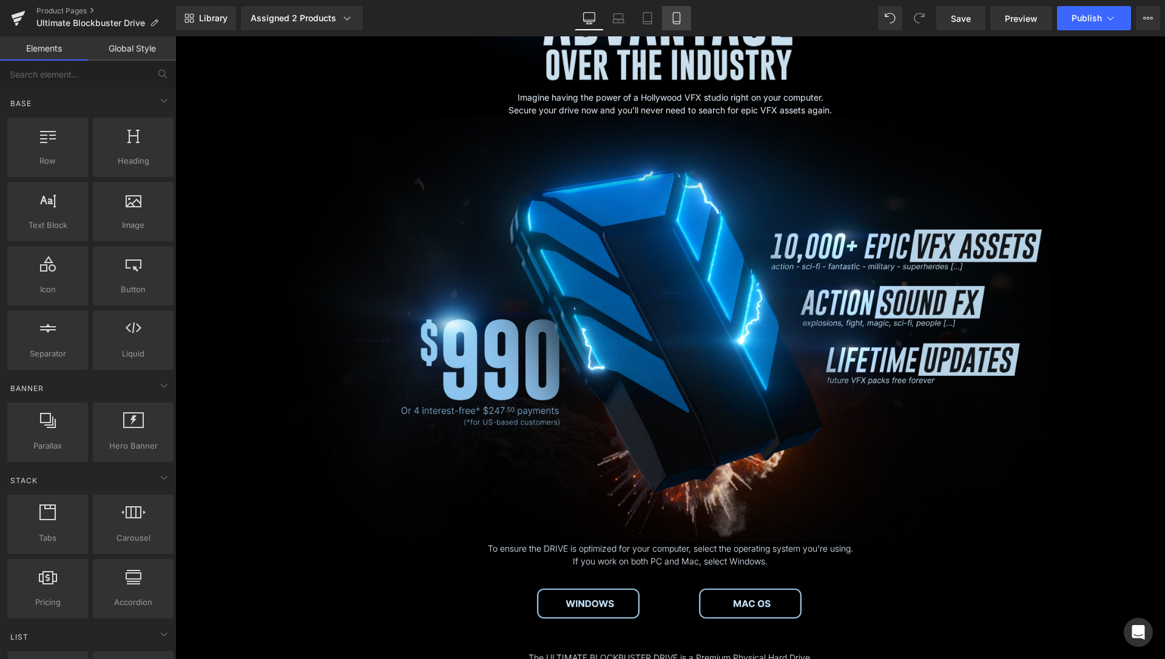
click at [677, 19] on icon at bounding box center [676, 18] width 12 height 12
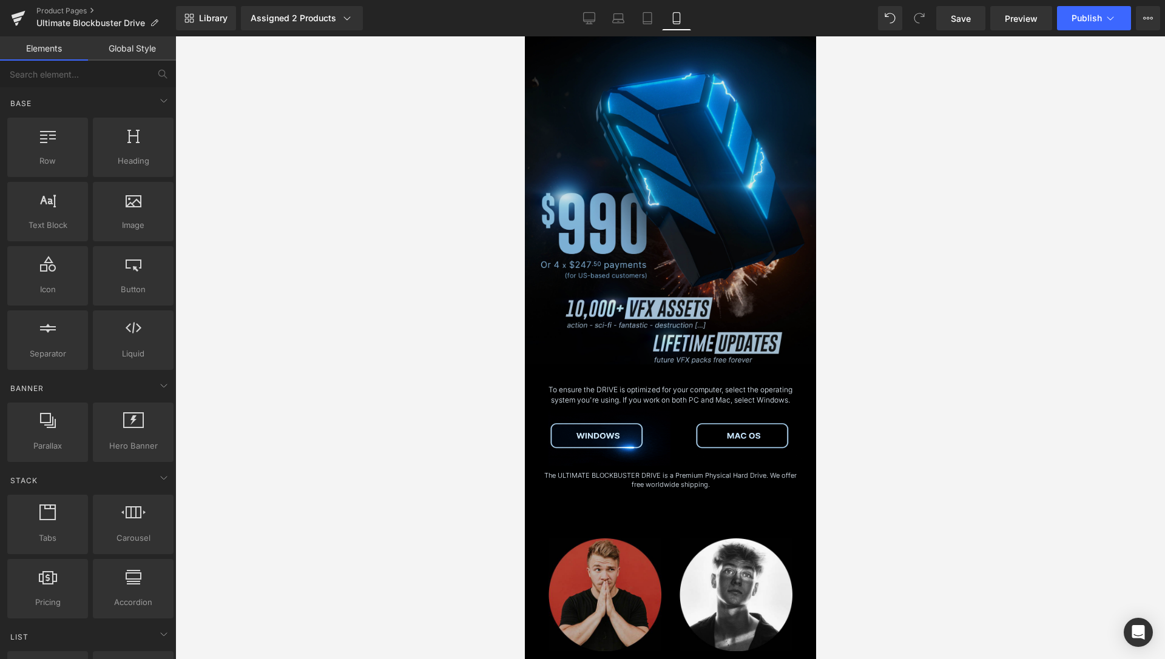
scroll to position [3930, 0]
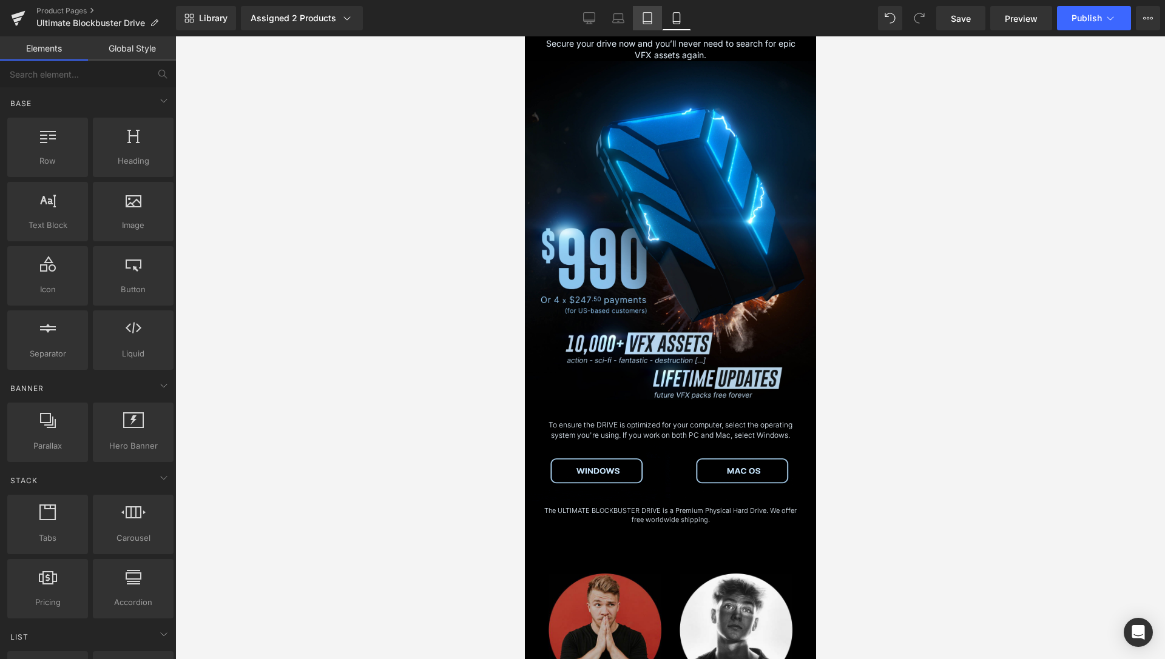
click at [643, 18] on icon at bounding box center [647, 18] width 12 height 12
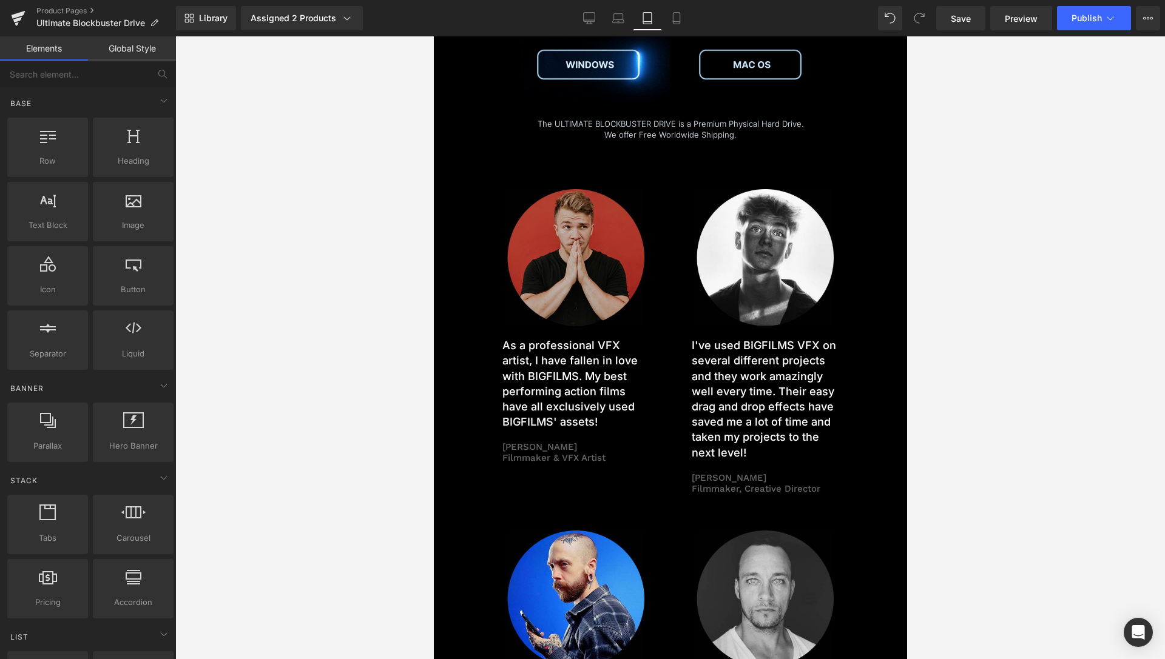
scroll to position [3719, 0]
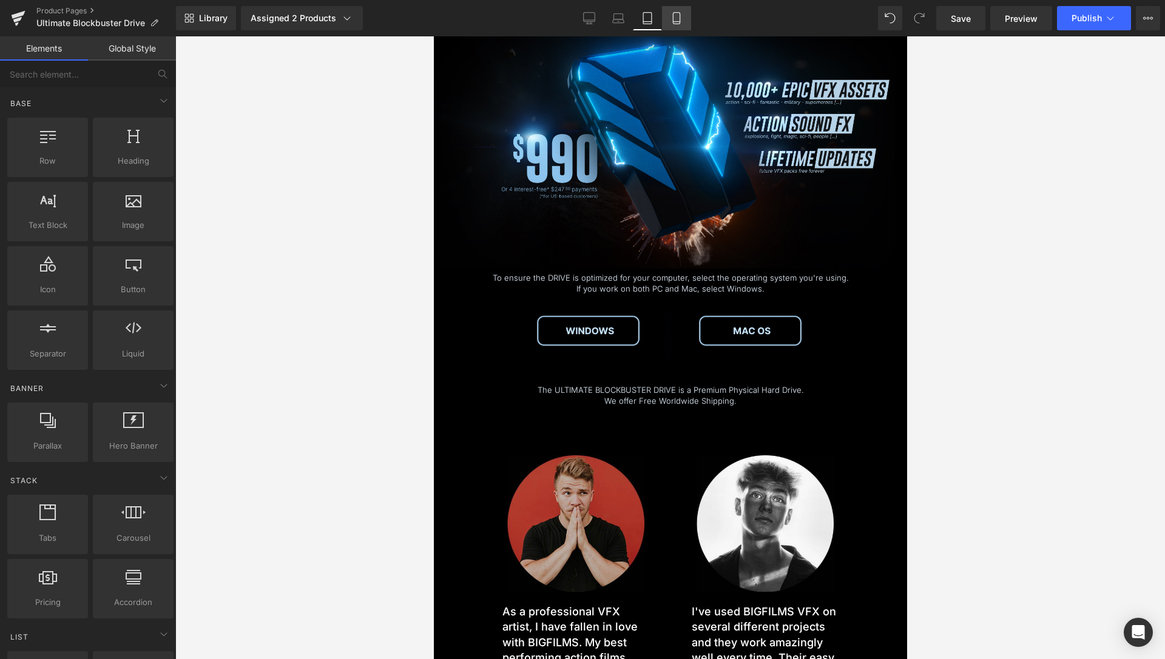
click at [673, 14] on icon at bounding box center [676, 19] width 7 height 12
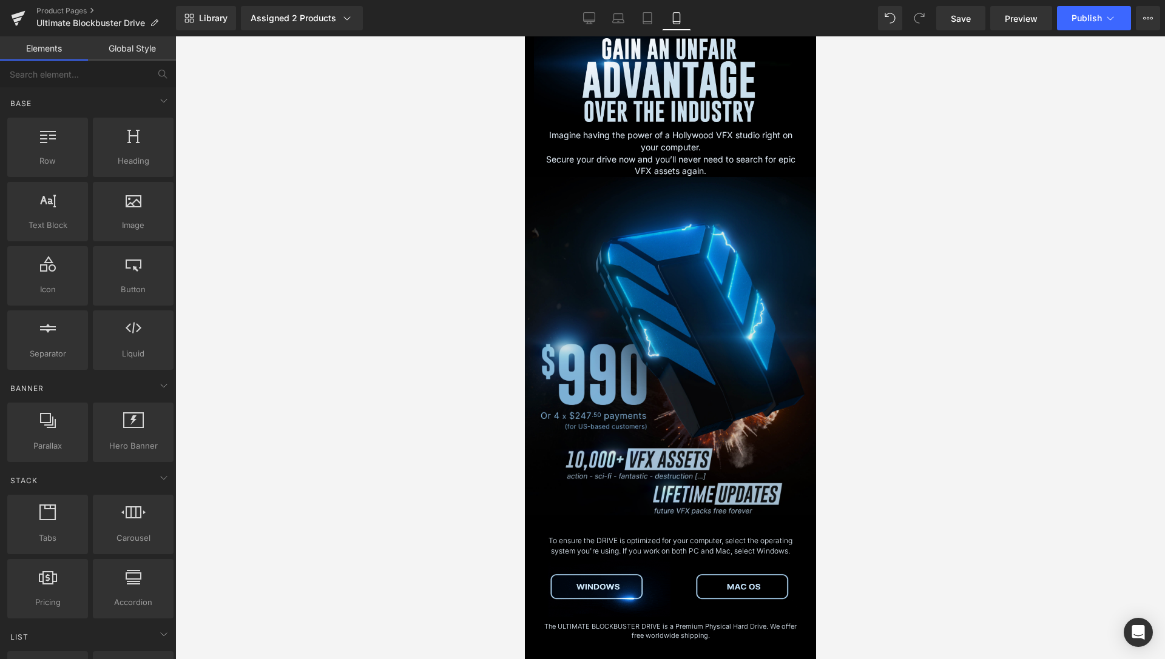
scroll to position [3805, 0]
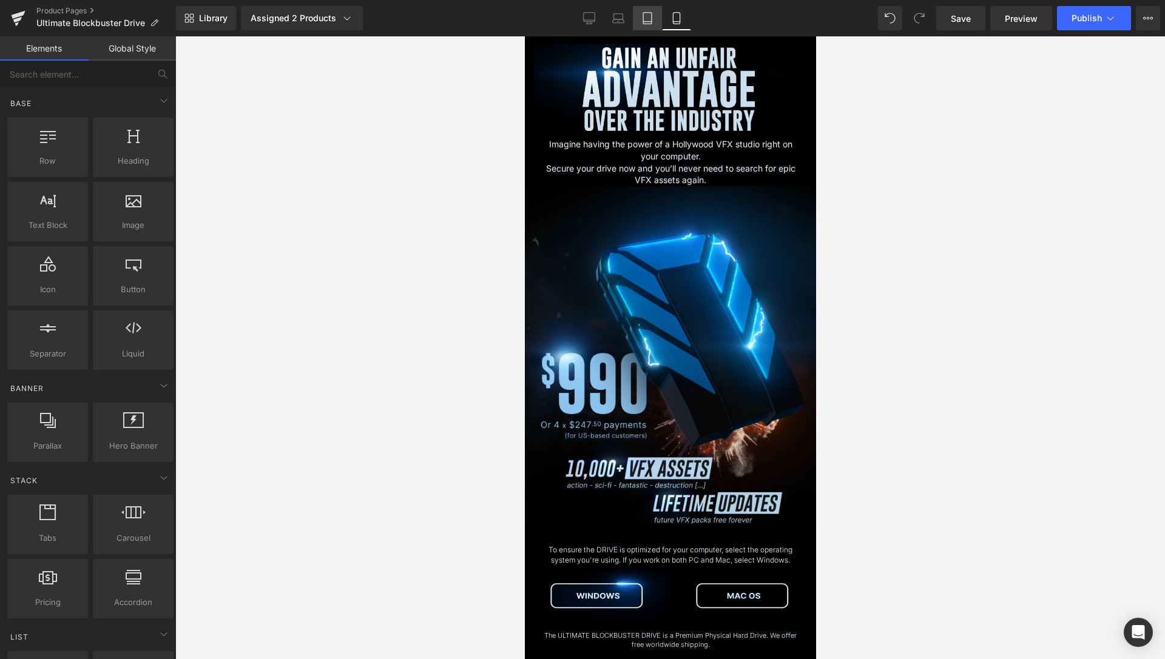
click at [651, 22] on icon at bounding box center [647, 22] width 8 height 0
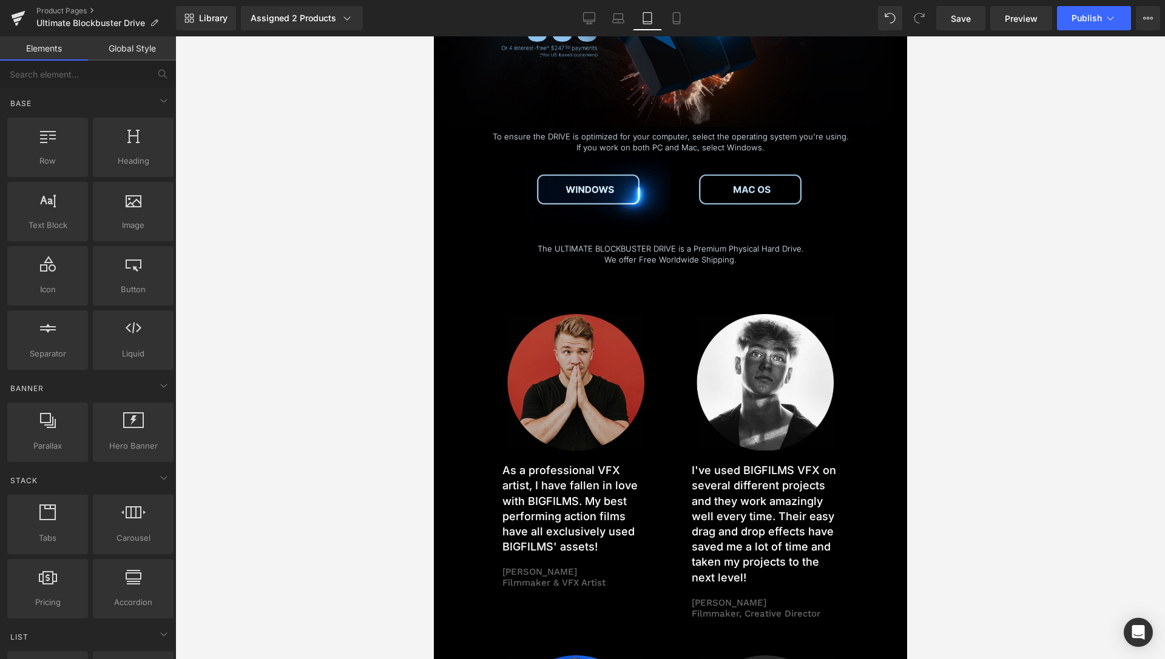
scroll to position [3430, 0]
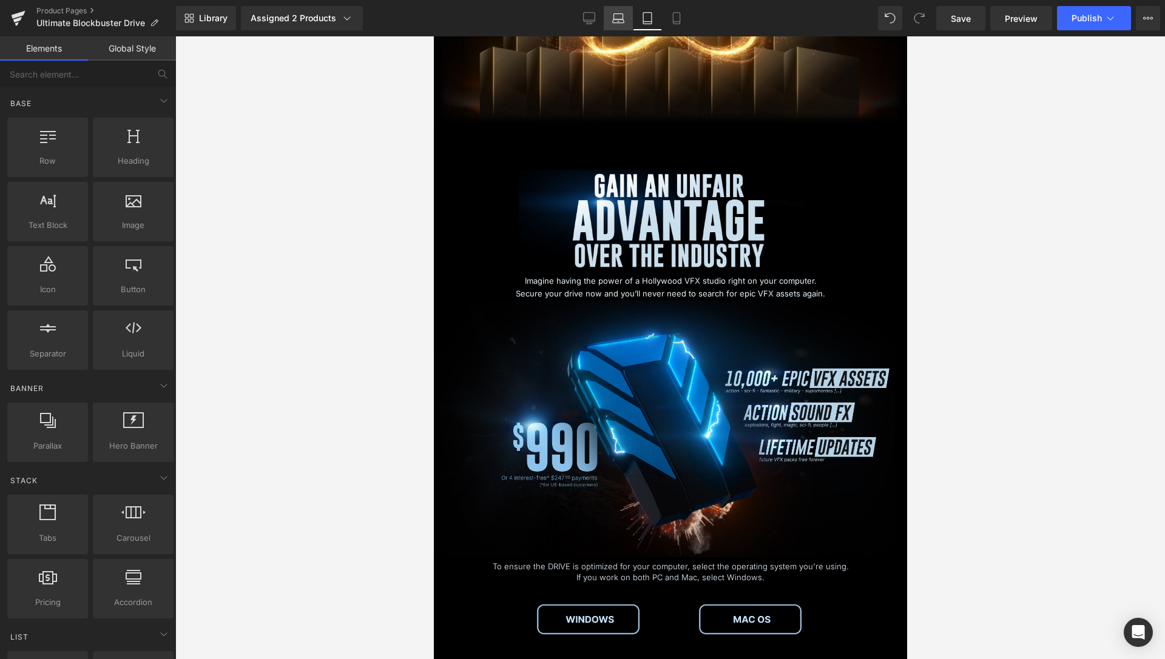
click at [623, 23] on icon at bounding box center [619, 21] width 12 height 4
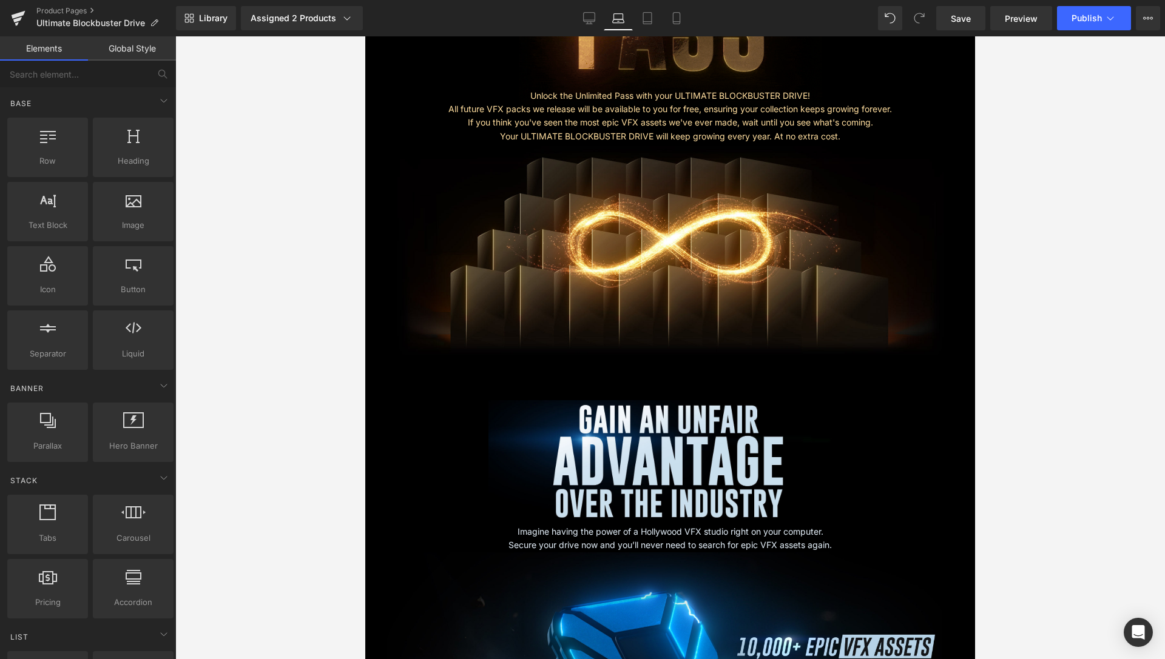
scroll to position [3712, 0]
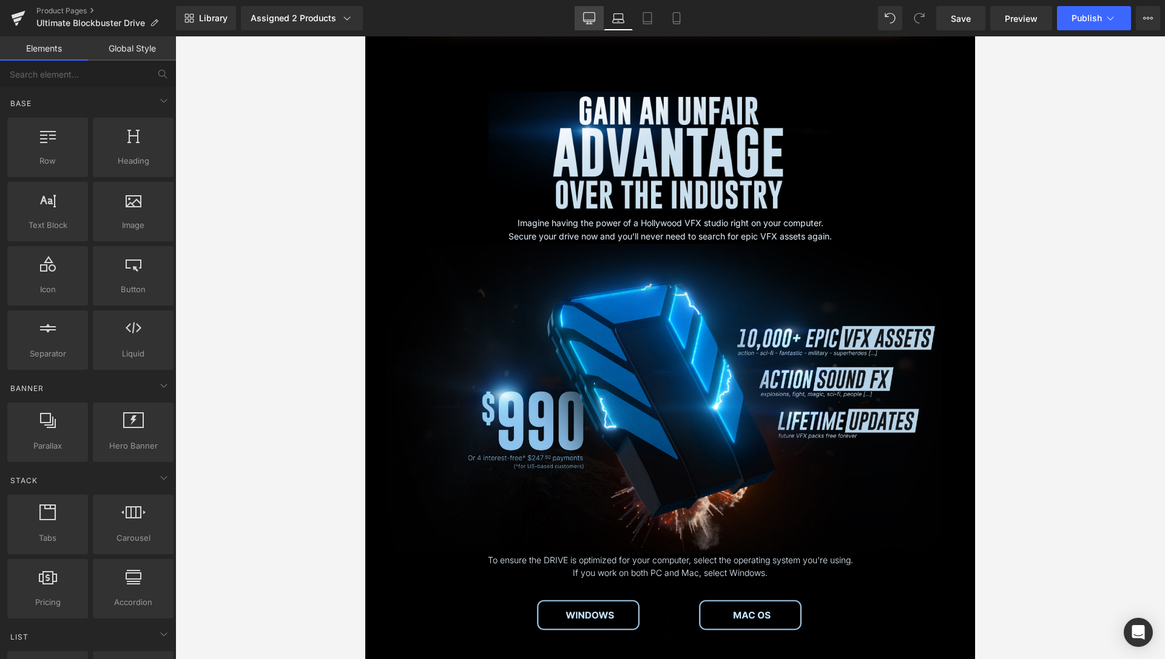
click at [583, 24] on link "Desktop" at bounding box center [588, 18] width 29 height 24
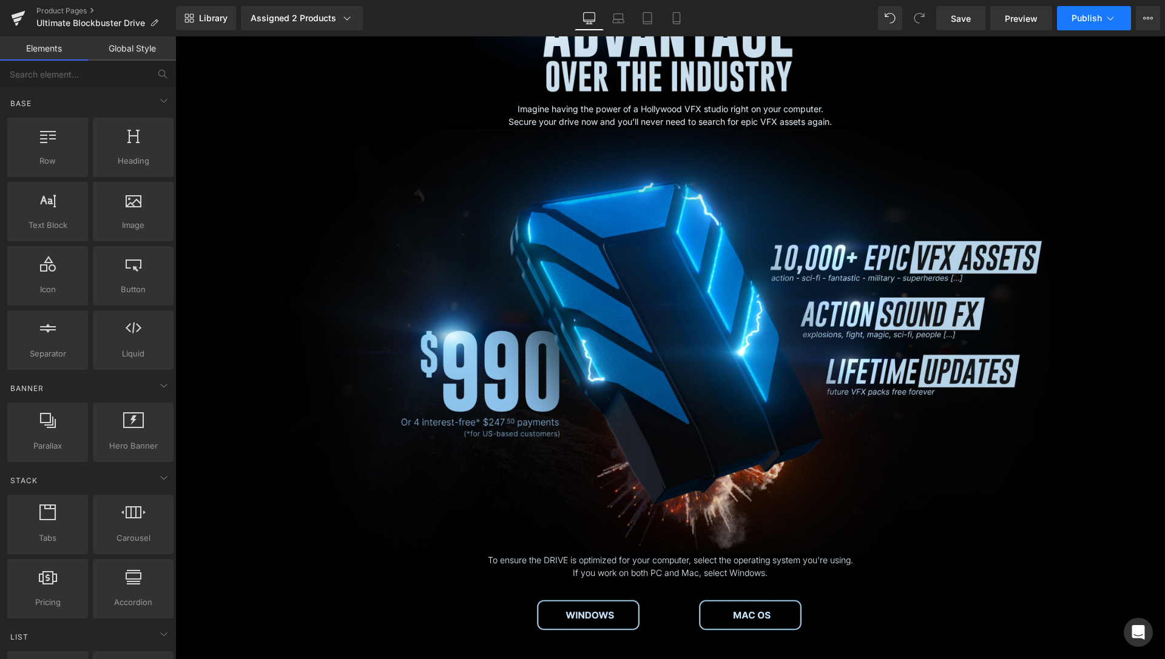
click at [1103, 21] on button "Publish" at bounding box center [1094, 18] width 74 height 24
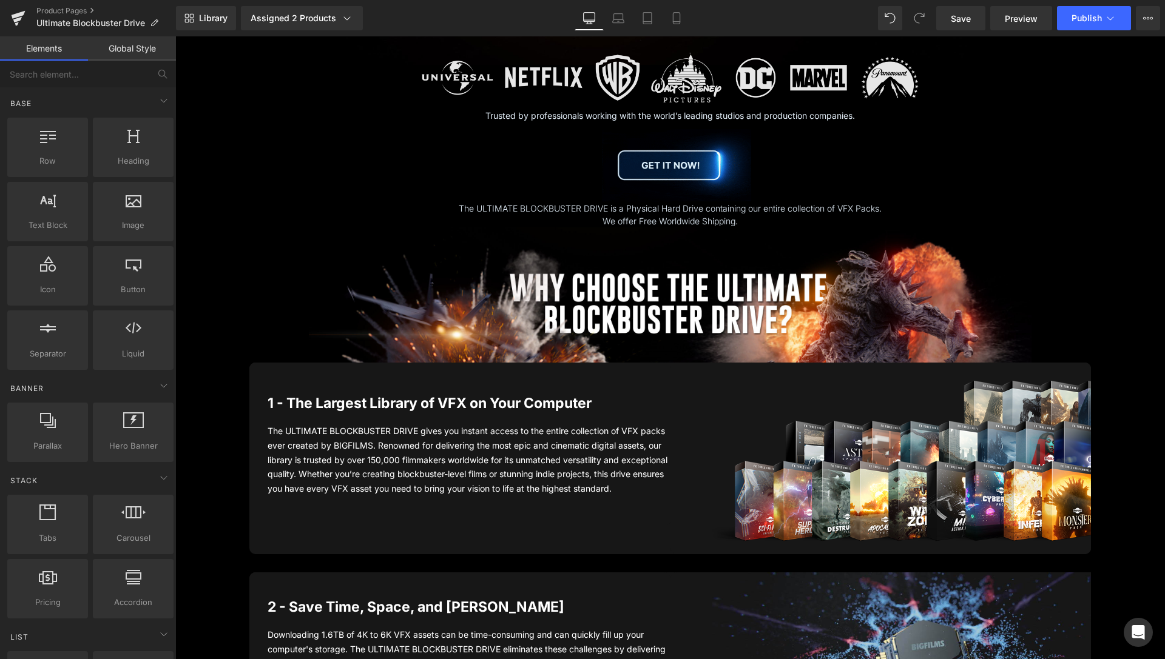
scroll to position [713, 0]
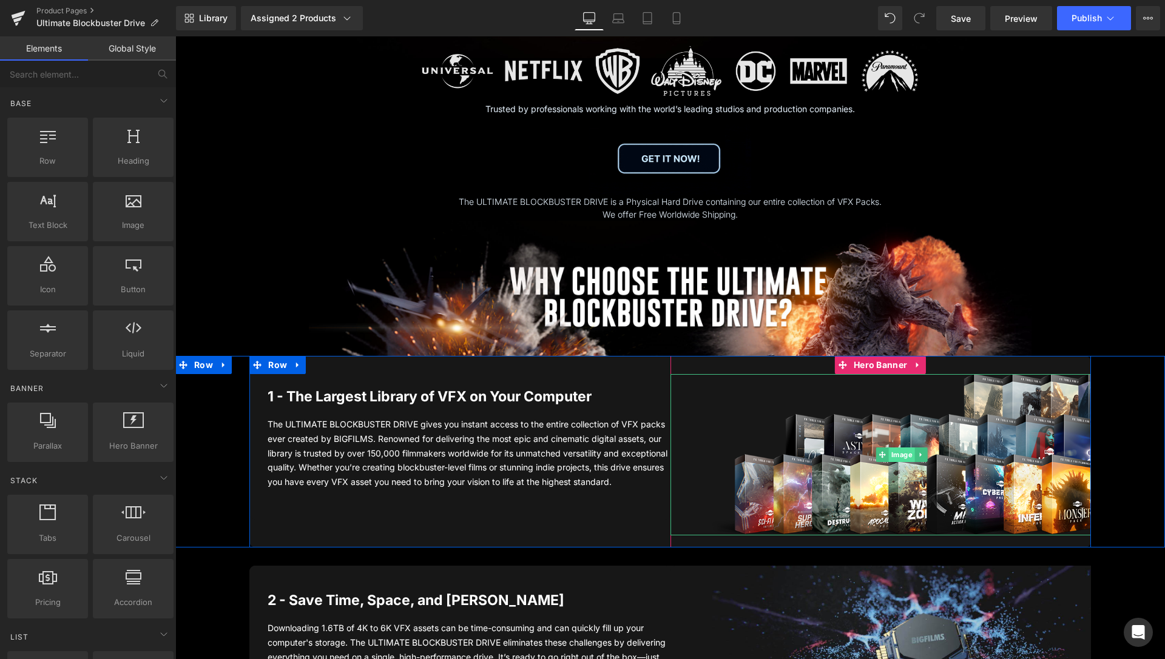
click at [892, 459] on span "Image" at bounding box center [901, 455] width 26 height 15
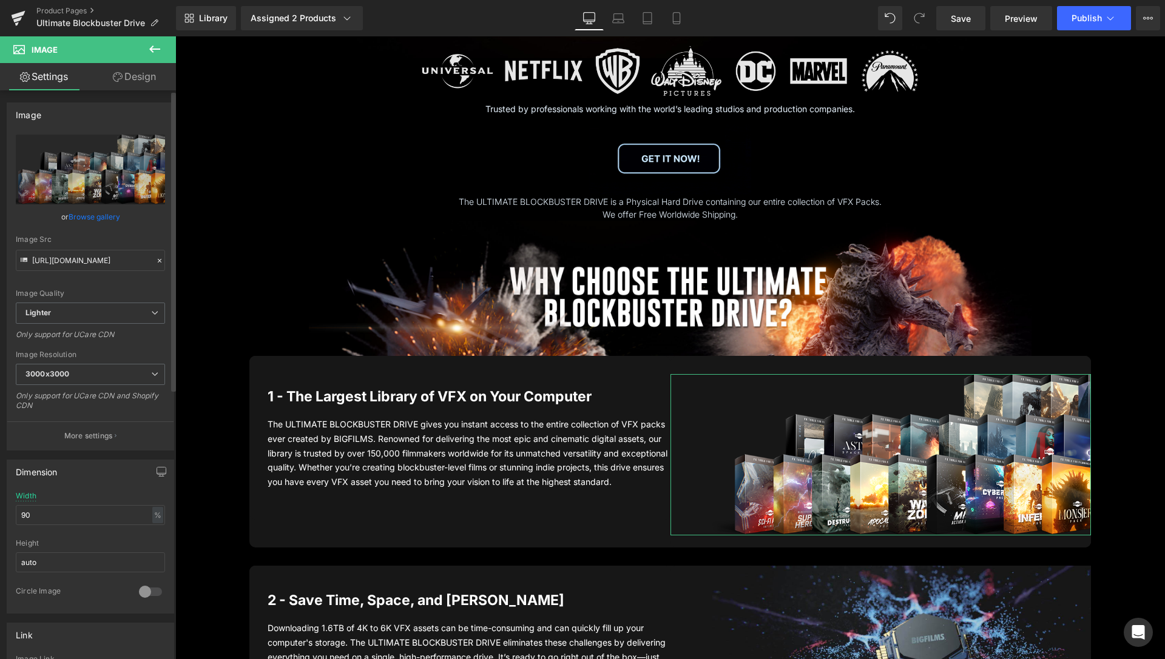
click at [97, 214] on link "Browse gallery" at bounding box center [95, 216] width 52 height 21
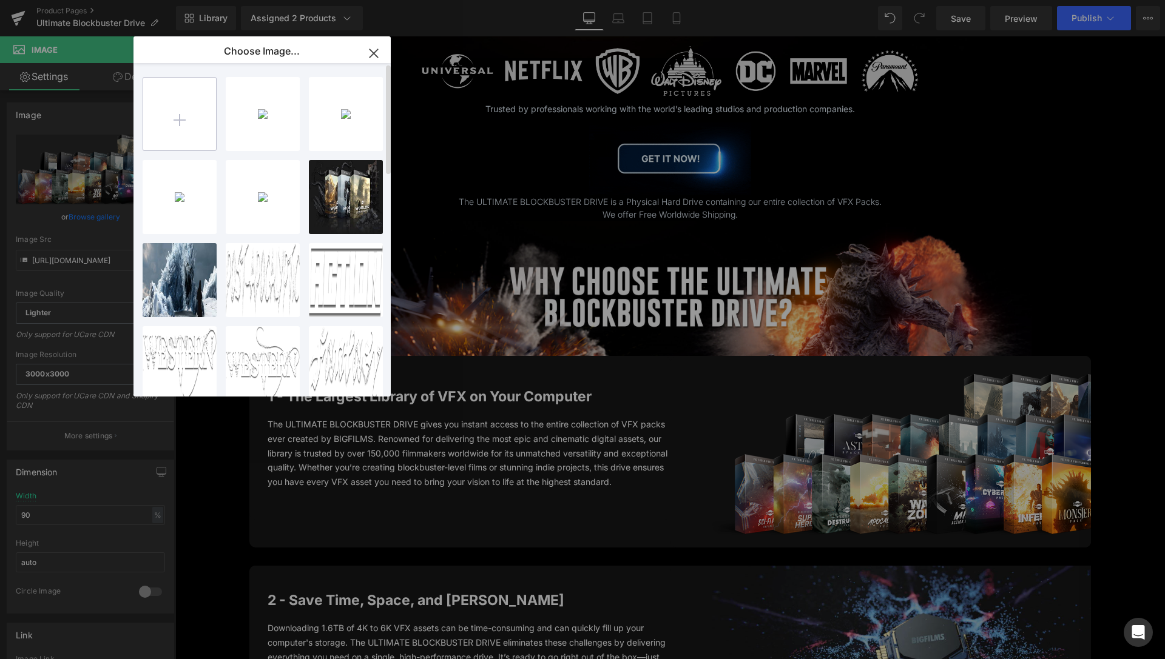
click at [0, 0] on input "file" at bounding box center [0, 0] width 0 height 0
type input "C:\fakepath\Ultimate-Packs-5.png"
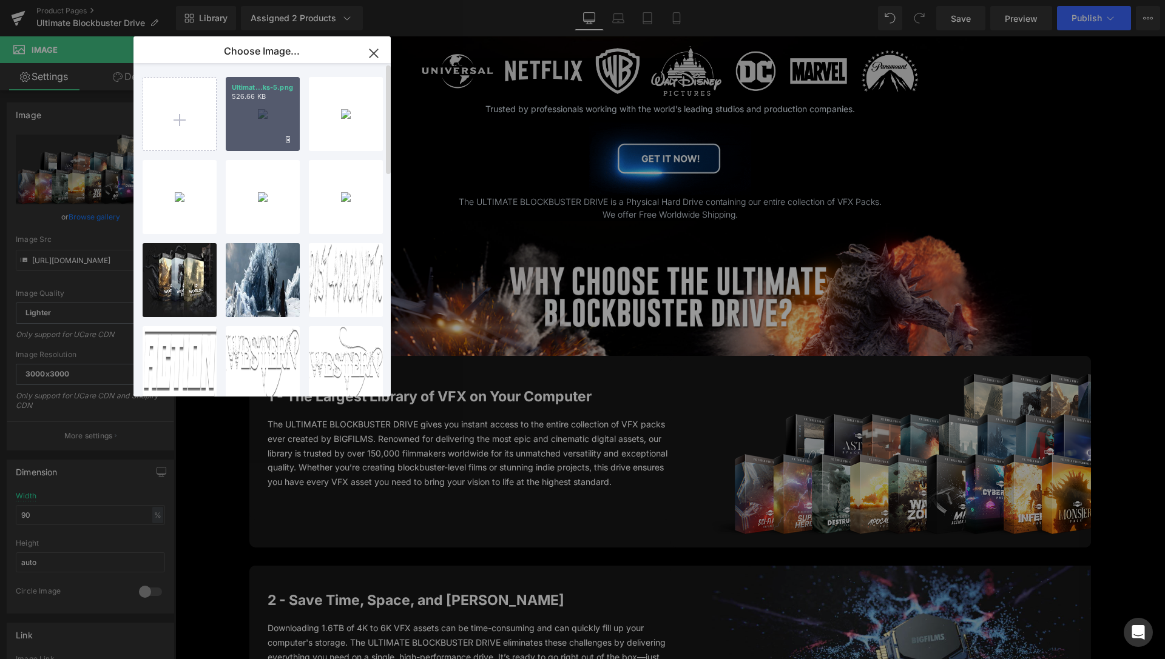
click at [0, 0] on div "Ultimat...ks-5.png 526.66 KB" at bounding box center [0, 0] width 0 height 0
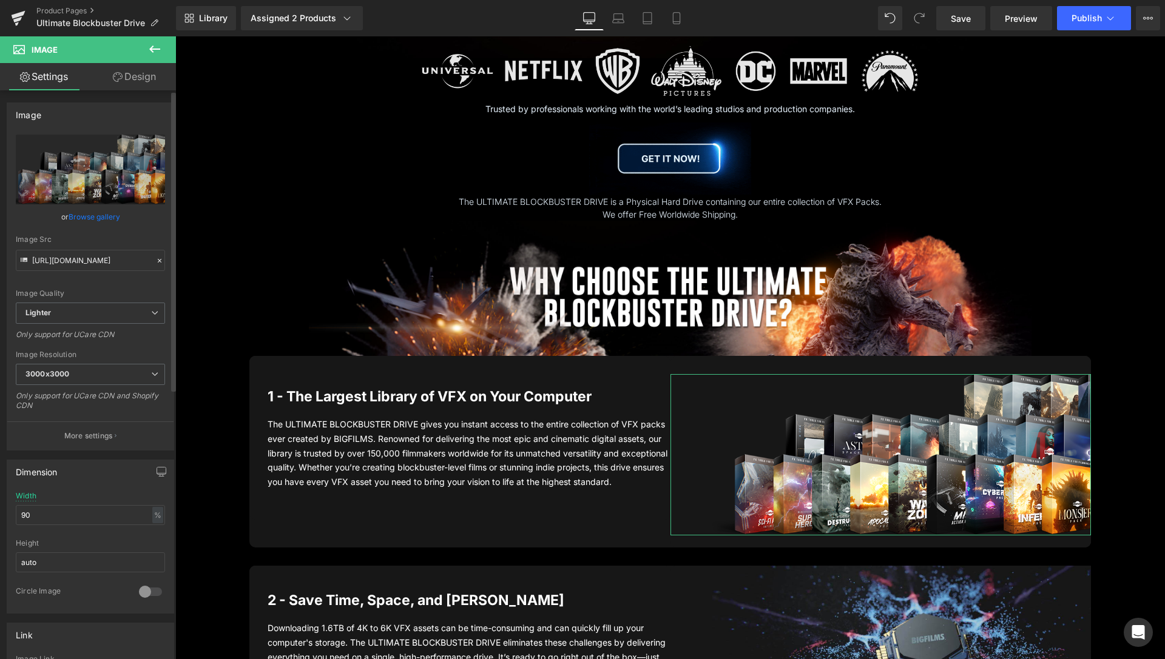
click at [106, 224] on link "Browse gallery" at bounding box center [95, 216] width 52 height 21
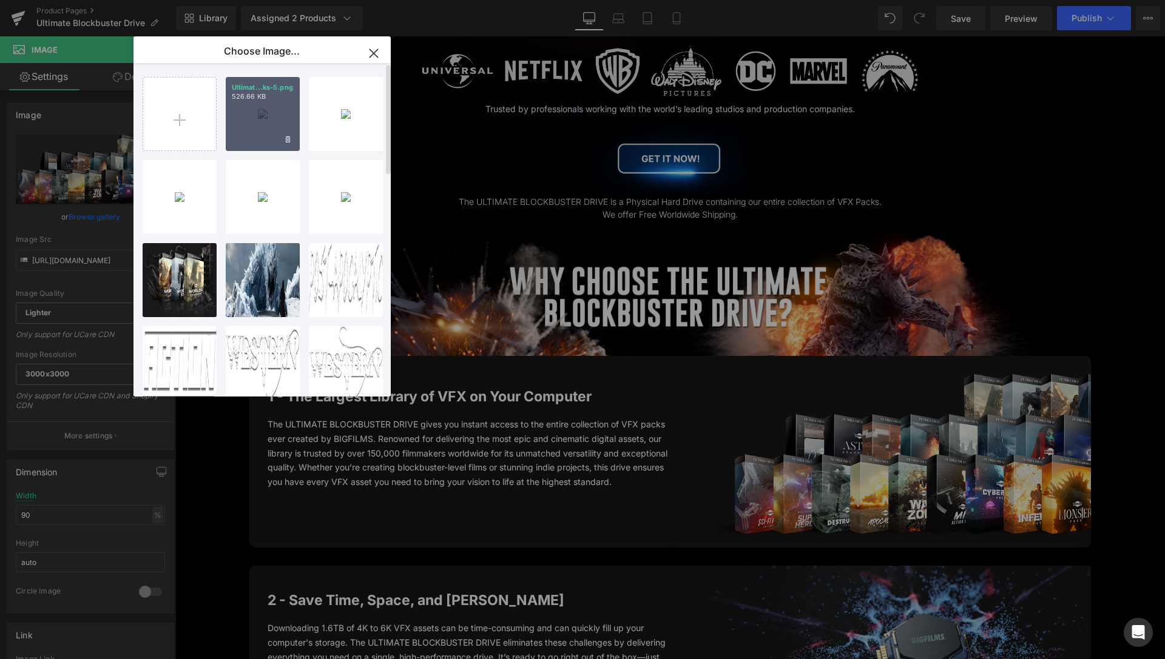
click at [0, 0] on div "Ultimat...ks-5.png 526.66 KB" at bounding box center [0, 0] width 0 height 0
type input "[URL][DOMAIN_NAME]"
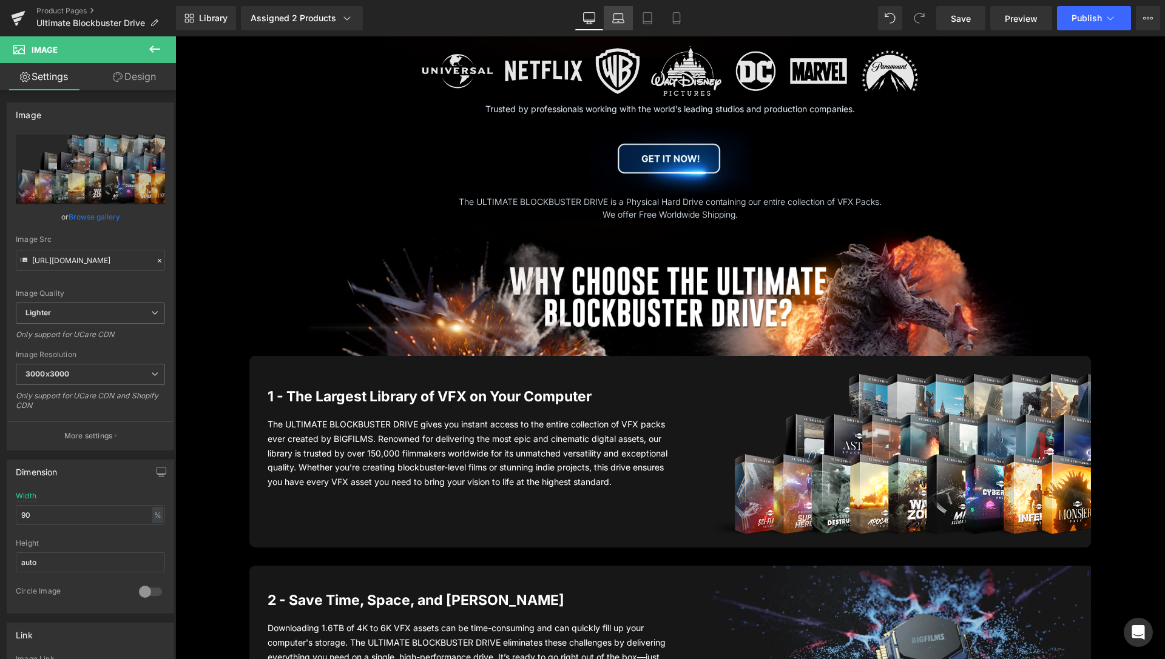
click at [625, 16] on link "Laptop" at bounding box center [617, 18] width 29 height 24
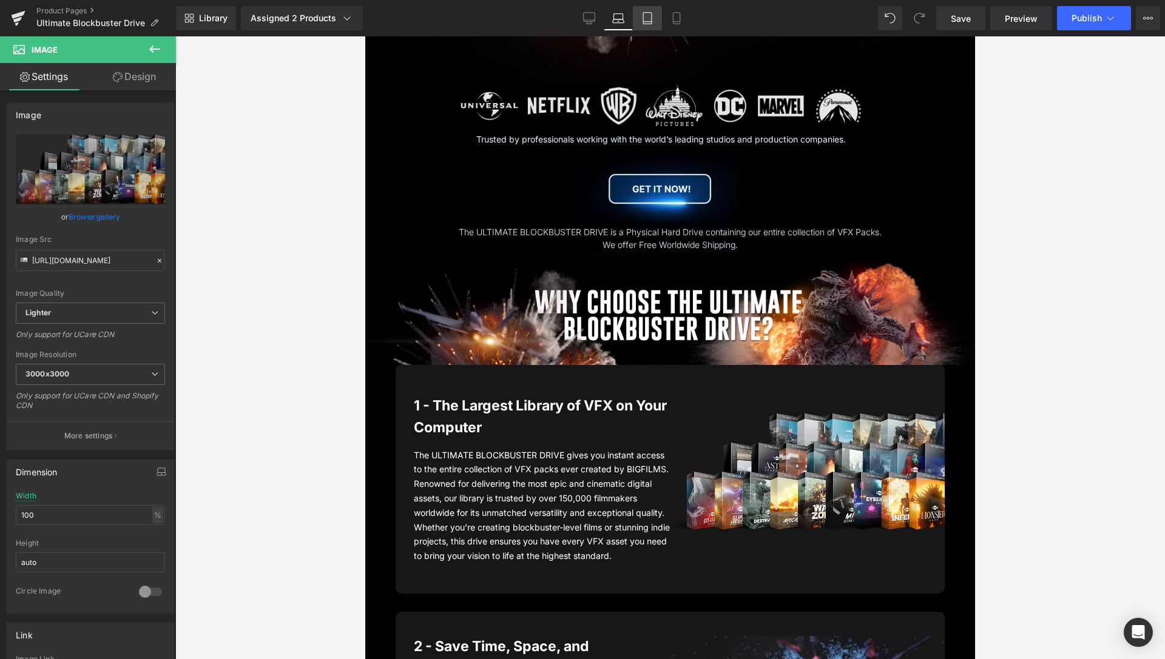
click at [647, 22] on icon at bounding box center [647, 18] width 12 height 12
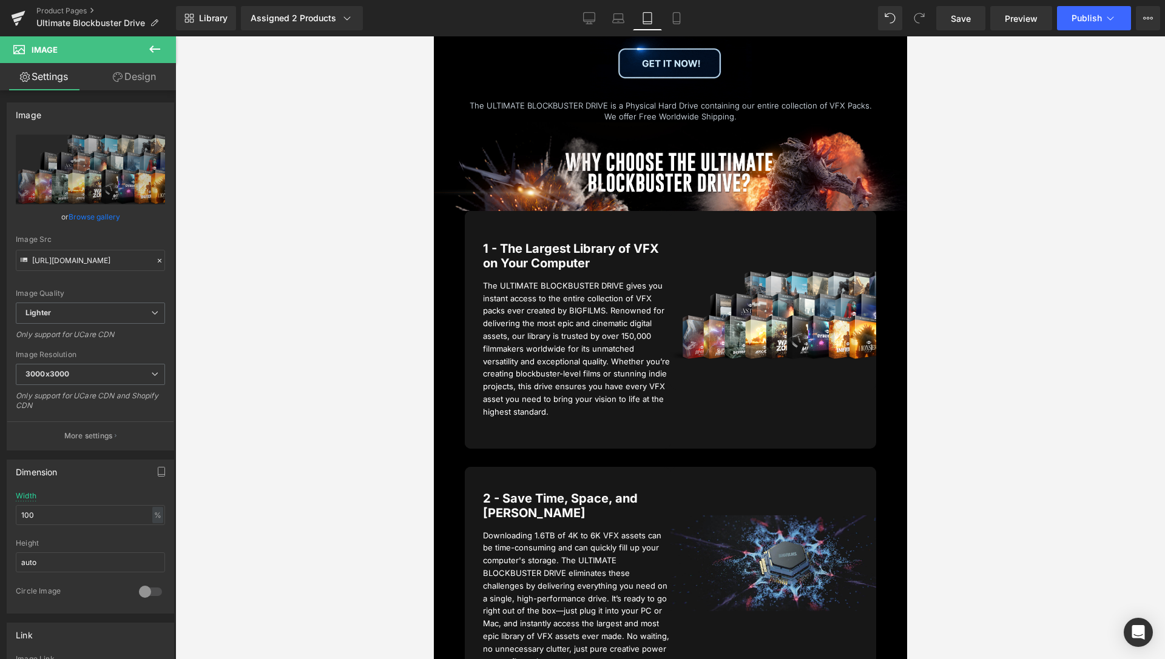
scroll to position [367, 0]
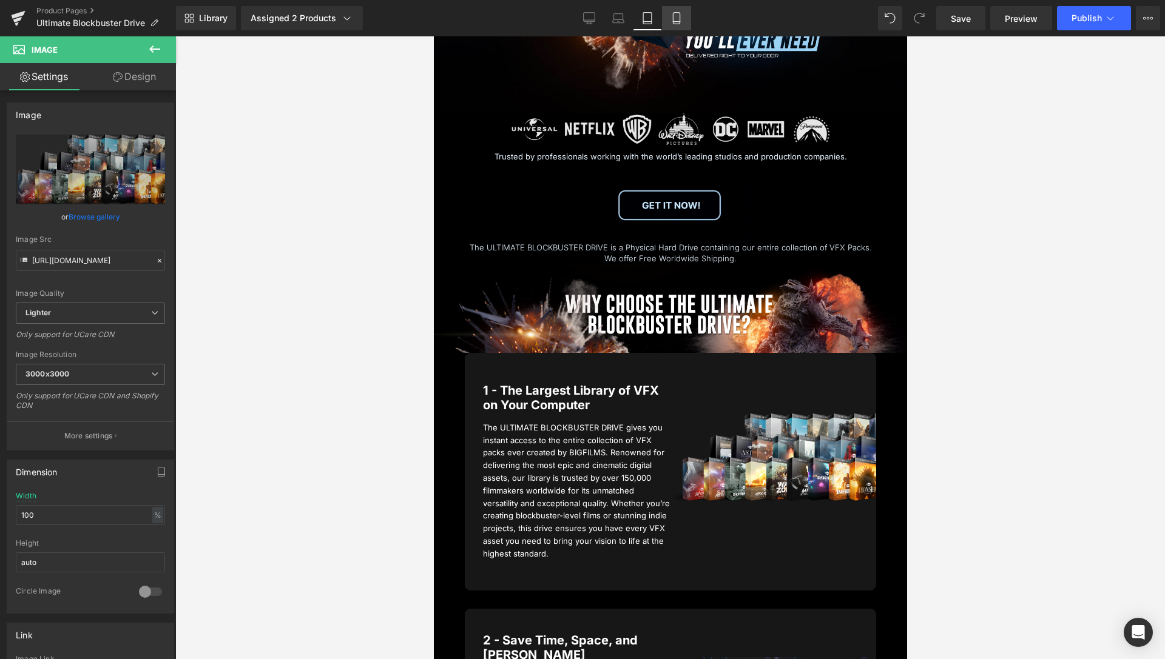
click at [684, 23] on link "Mobile" at bounding box center [676, 18] width 29 height 24
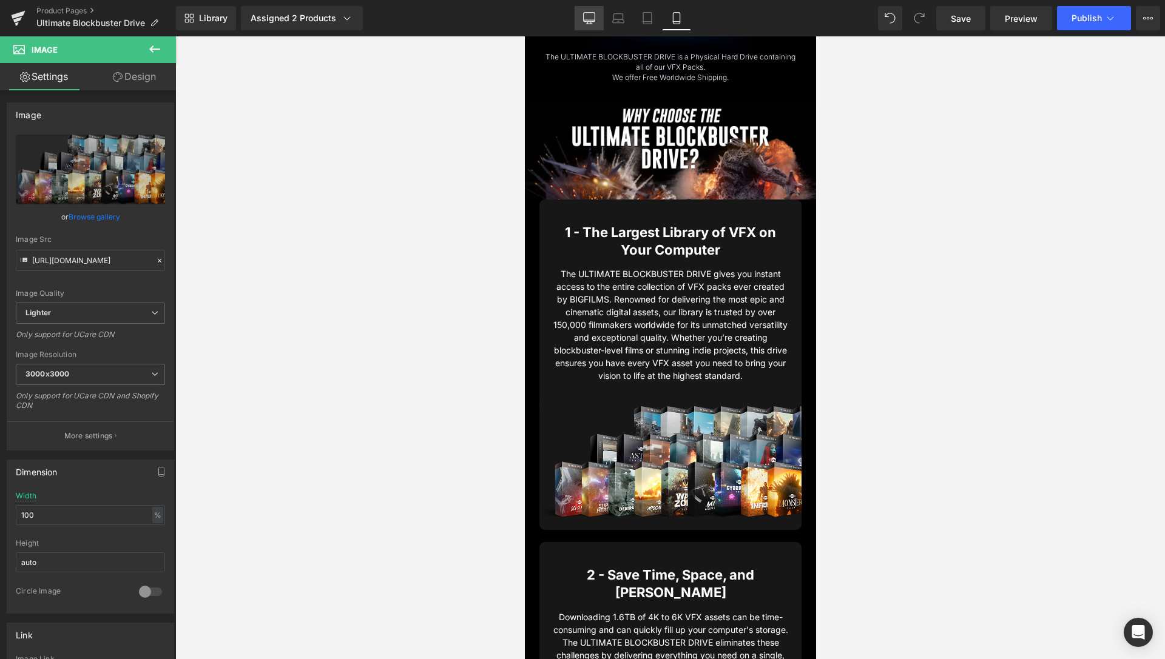
click at [595, 22] on icon at bounding box center [589, 18] width 12 height 12
type input "90"
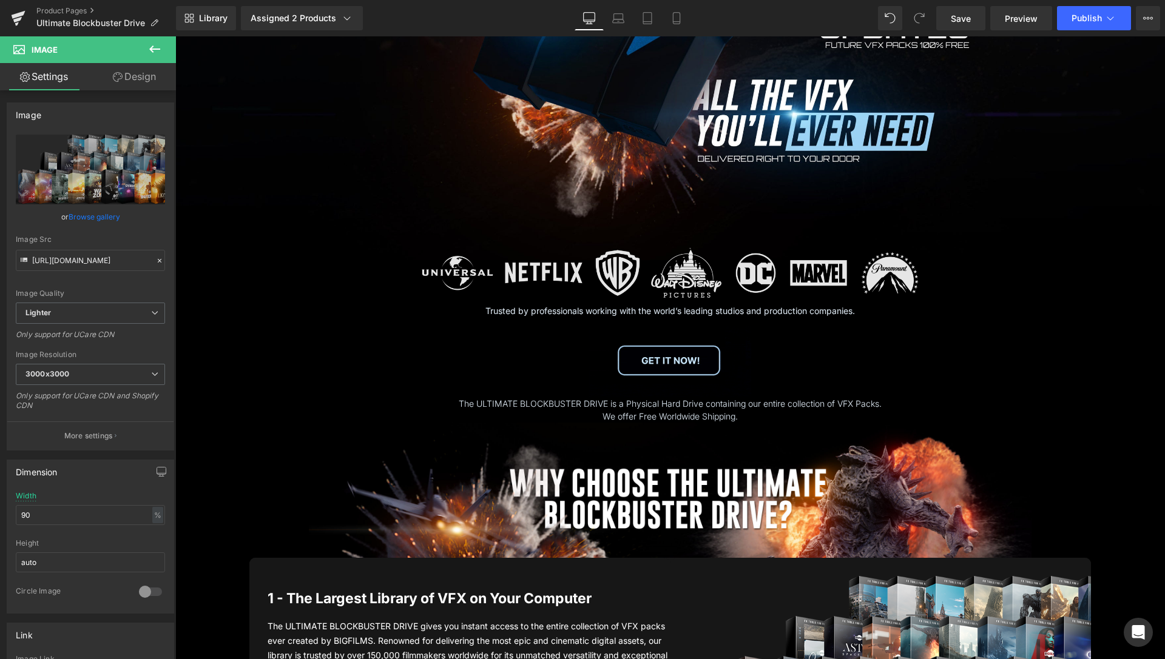
scroll to position [682, 0]
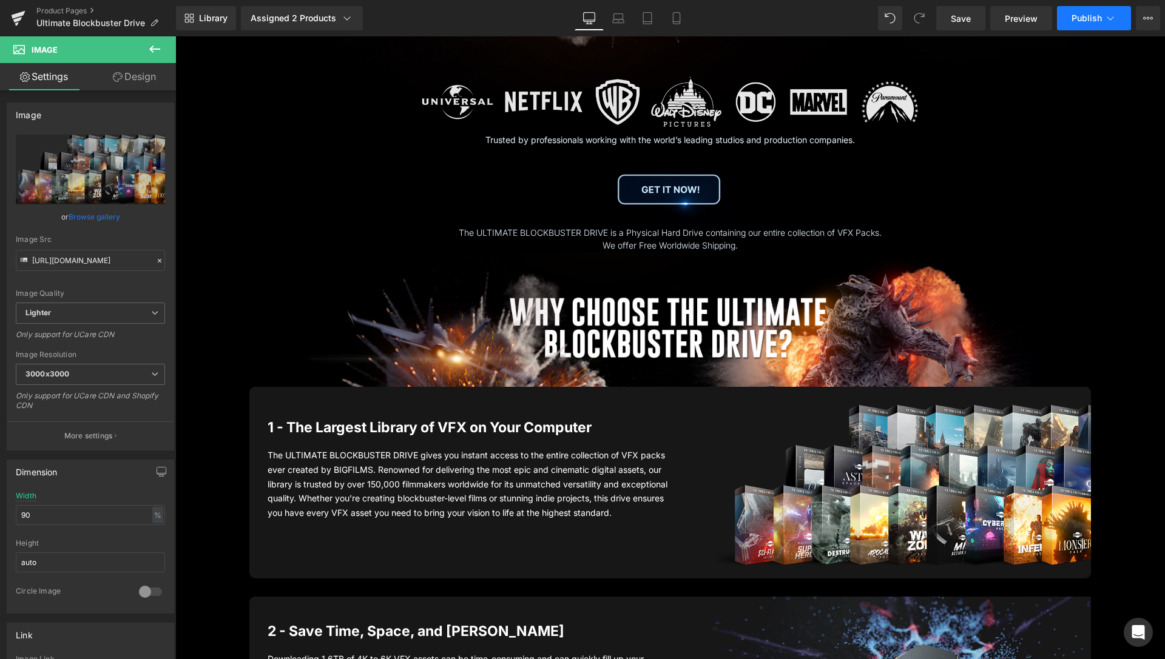
click at [1083, 15] on span "Publish" at bounding box center [1086, 18] width 30 height 10
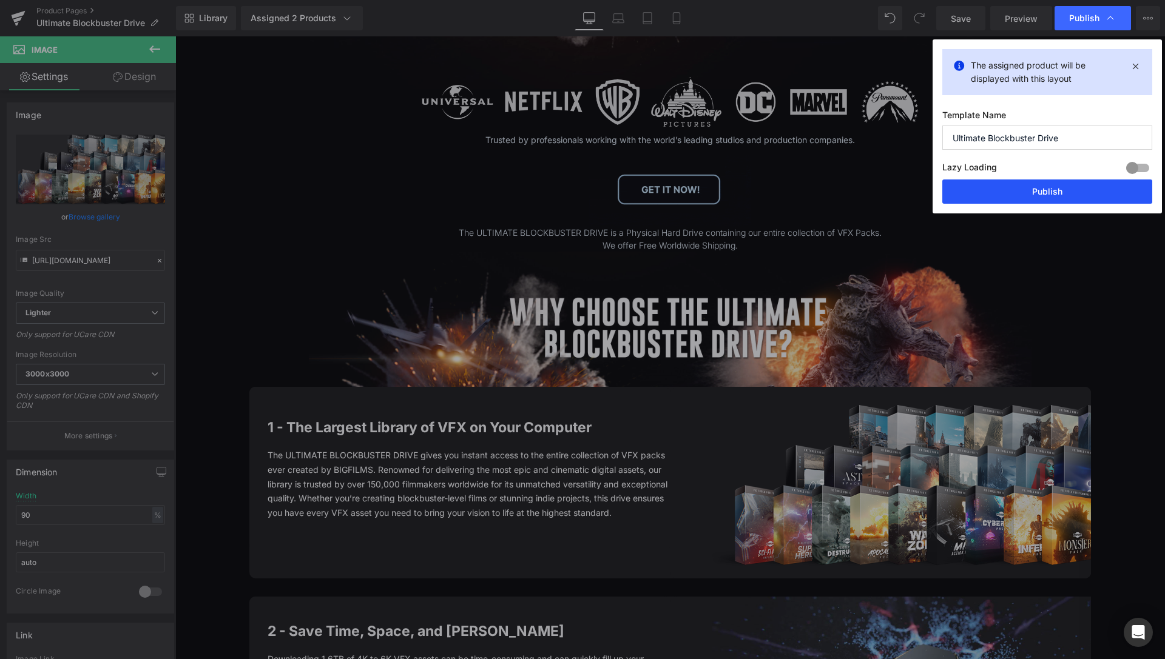
drag, startPoint x: 1057, startPoint y: 195, endPoint x: 915, endPoint y: 152, distance: 148.3
click at [1057, 195] on button "Publish" at bounding box center [1047, 192] width 210 height 24
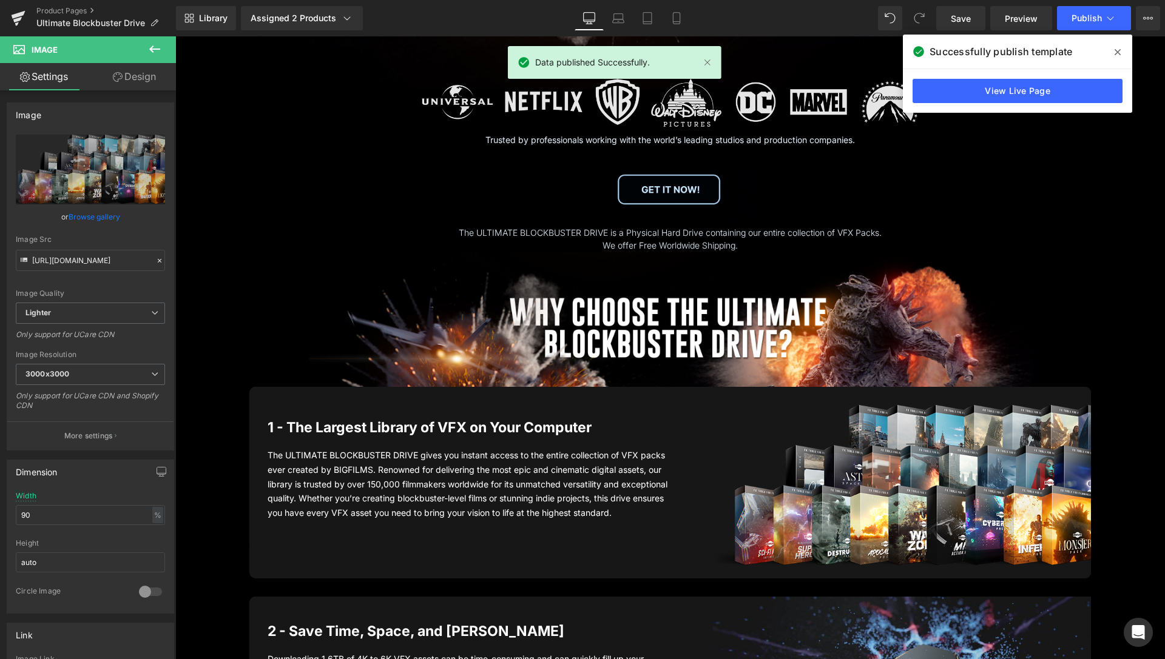
drag, startPoint x: 1120, startPoint y: 49, endPoint x: 944, endPoint y: 12, distance: 179.6
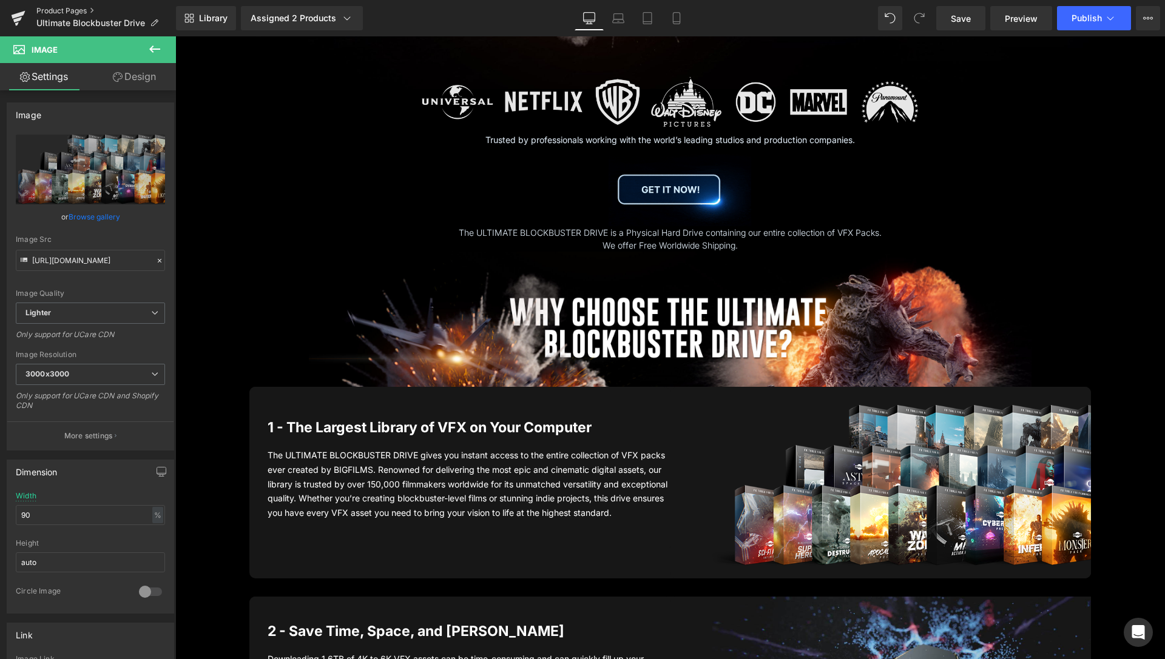
click at [71, 10] on link "Product Pages" at bounding box center [106, 11] width 140 height 10
